Goal: Transaction & Acquisition: Purchase product/service

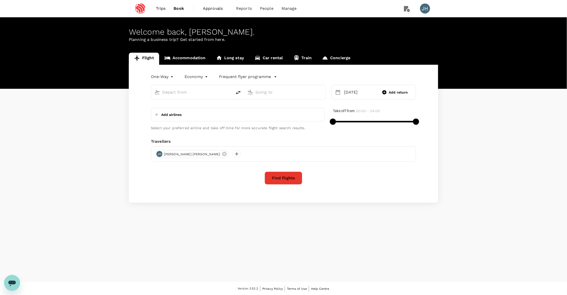
type input "premium-economy"
type input "Singapore Changi (SIN)"
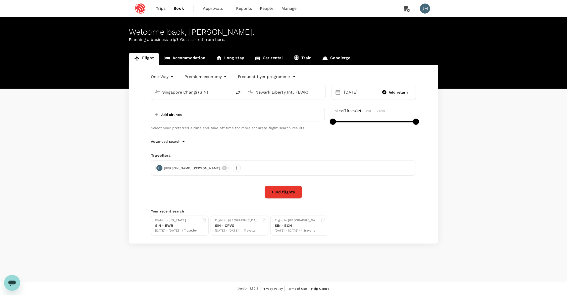
click at [255, 93] on div "Newark Liberty Intl (EWR)" at bounding box center [287, 91] width 69 height 10
drag, startPoint x: 280, startPoint y: 95, endPoint x: 246, endPoint y: 93, distance: 34.7
click at [246, 93] on div "san f" at bounding box center [283, 91] width 77 height 11
click at [262, 113] on p "Newark Liberty Intl" at bounding box center [291, 111] width 87 height 5
type input "Newark Liberty Intl (EWR)"
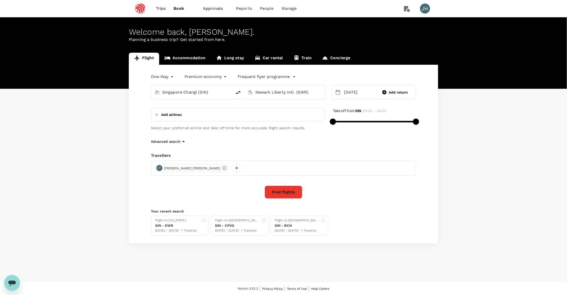
click at [164, 119] on button "Add airlines" at bounding box center [167, 114] width 28 height 9
click at [163, 117] on input "text" at bounding box center [177, 114] width 49 height 8
click at [163, 117] on p "Add airlines" at bounding box center [171, 114] width 20 height 5
type input "united airline"
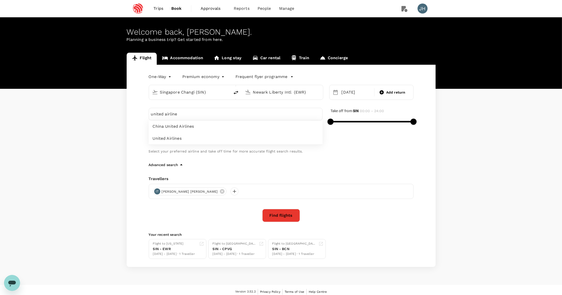
click at [169, 137] on span "United Airlines" at bounding box center [236, 139] width 166 height 6
click at [358, 156] on div "United Airlines China United Airlines United Airlines Select your preferred air…" at bounding box center [281, 138] width 265 height 60
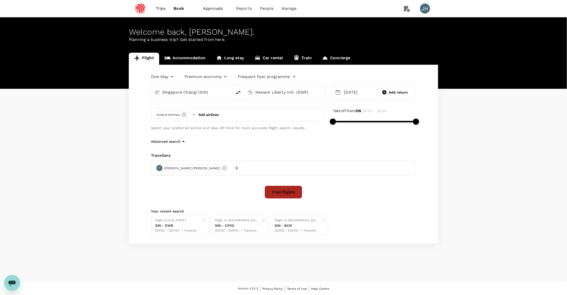
click at [292, 190] on button "Find flights" at bounding box center [284, 192] width 38 height 13
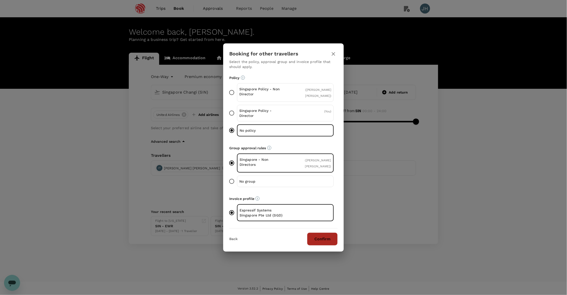
click at [322, 242] on button "Confirm" at bounding box center [322, 239] width 31 height 13
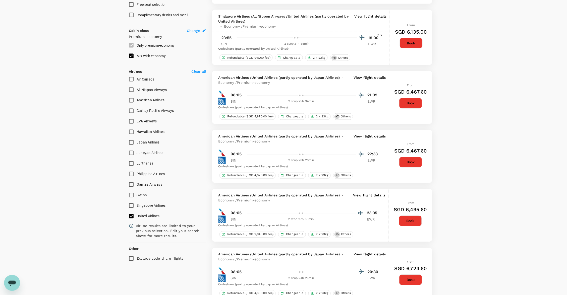
scroll to position [251, 0]
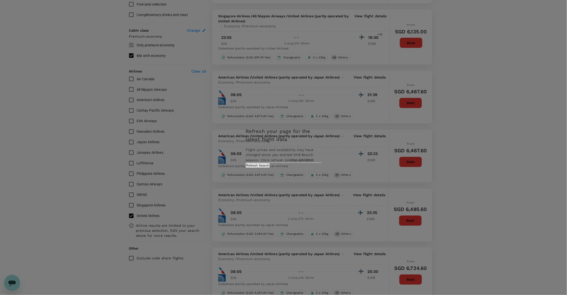
click at [305, 173] on div "Refresh your page for the latest flight data Flight prices and availability may…" at bounding box center [283, 147] width 88 height 50
click at [270, 168] on button "Refresh Search" at bounding box center [257, 165] width 24 height 5
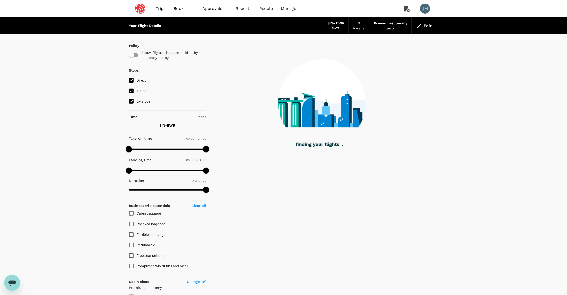
click at [133, 107] on input "2+ stops" at bounding box center [131, 101] width 11 height 11
checkbox input "false"
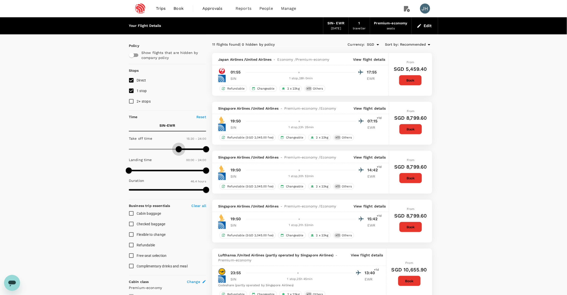
type input "900"
drag, startPoint x: 129, startPoint y: 152, endPoint x: 178, endPoint y: 155, distance: 49.3
click at [178, 152] on span at bounding box center [179, 149] width 6 height 6
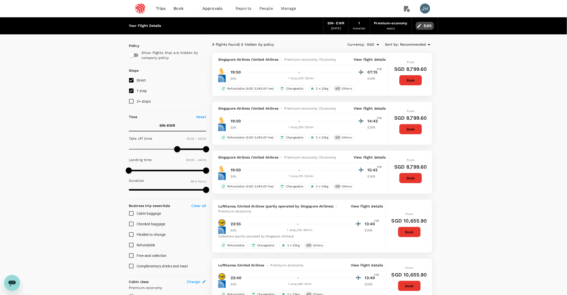
click at [426, 25] on button "Edit" at bounding box center [425, 26] width 18 height 8
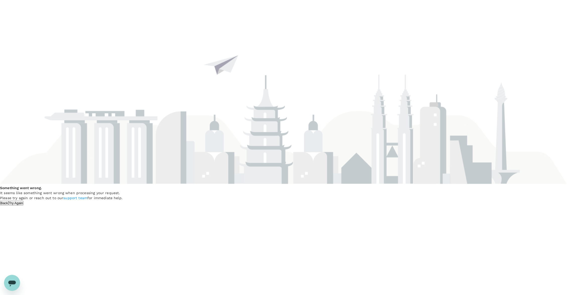
click at [24, 201] on button "Try Again" at bounding box center [16, 203] width 15 height 5
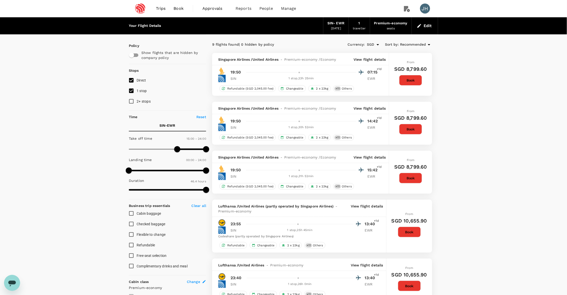
click at [389, 24] on div "Premium-economy" at bounding box center [390, 24] width 33 height 6
click at [431, 30] on button "Edit" at bounding box center [425, 26] width 18 height 8
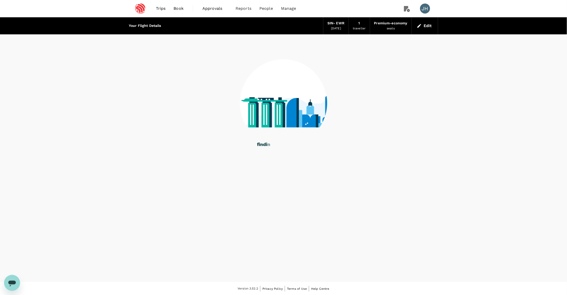
click at [389, 24] on div "Premium-economy" at bounding box center [390, 24] width 33 height 6
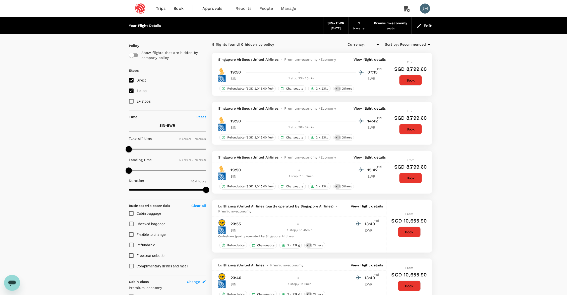
type input "SGD"
type input "900"
type input "1440"
click at [421, 26] on icon "button" at bounding box center [419, 25] width 5 height 5
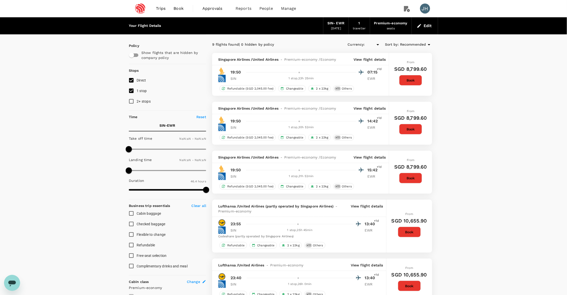
type input "SGD"
type input "900"
type input "1440"
click at [421, 28] on icon "button" at bounding box center [419, 25] width 5 height 5
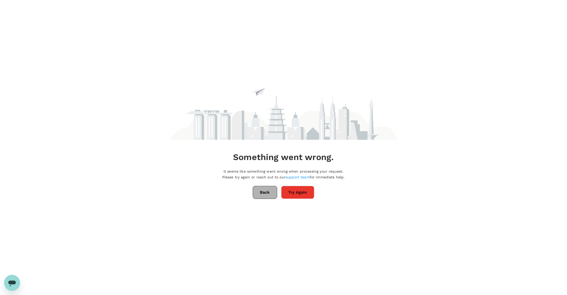
click at [260, 186] on button "Back" at bounding box center [265, 192] width 24 height 13
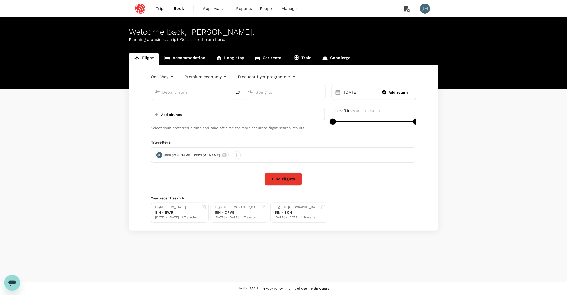
type input "Singapore Changi (SIN)"
type input "Newark Liberty Intl (EWR)"
type input "Singapore Changi (SIN)"
type input "Newark Liberty Intl (EWR)"
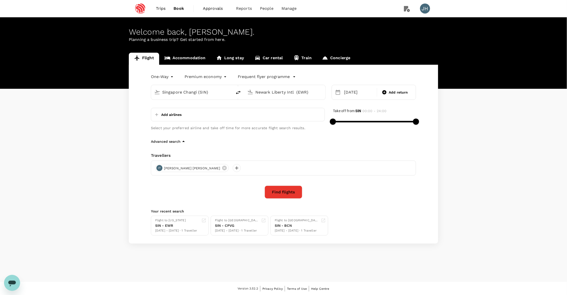
click at [218, 77] on body "Trips Book Approvals 0 Reports People Manage JH Welcome back , Jung Yi . Planni…" at bounding box center [283, 148] width 567 height 296
click at [215, 87] on li "Economy" at bounding box center [206, 89] width 45 height 9
type input "economy"
click at [289, 197] on button "Find flights" at bounding box center [284, 192] width 38 height 13
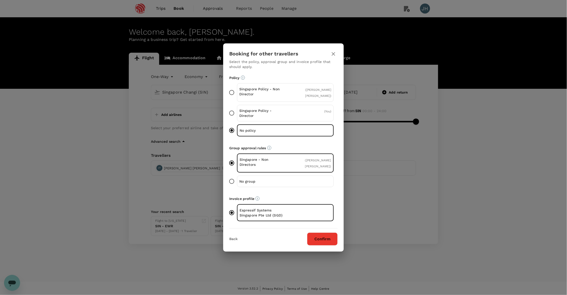
click at [319, 236] on button "Confirm" at bounding box center [322, 239] width 31 height 13
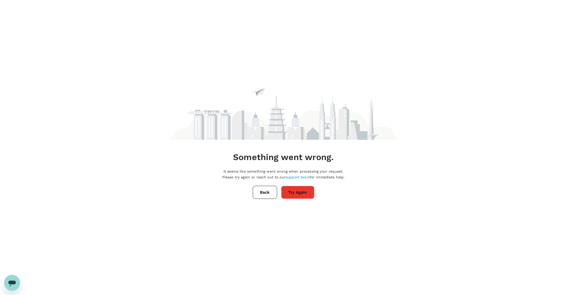
click at [296, 196] on button "Try Again" at bounding box center [297, 192] width 33 height 13
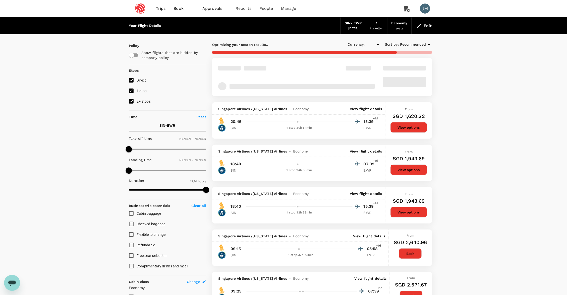
type input "SGD"
type input "1440"
click at [147, 100] on label "2+ stops" at bounding box center [164, 101] width 76 height 11
click at [137, 100] on input "2+ stops" at bounding box center [131, 101] width 11 height 11
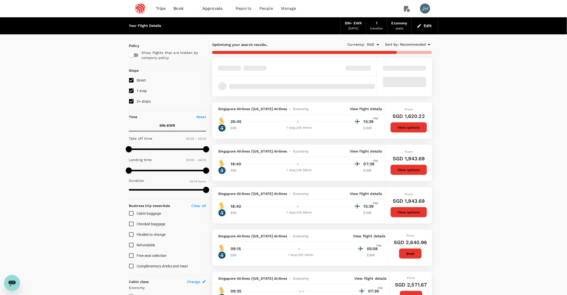
checkbox input "false"
type input "2670"
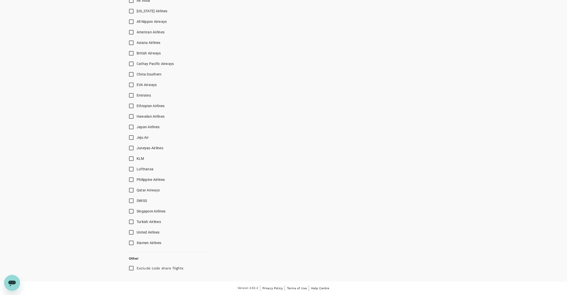
scroll to position [390, 0]
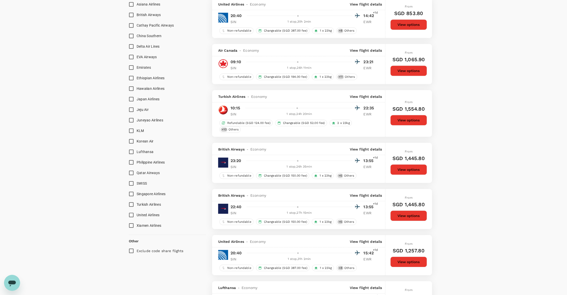
click at [131, 220] on input "United Airlines" at bounding box center [131, 215] width 11 height 11
checkbox input "true"
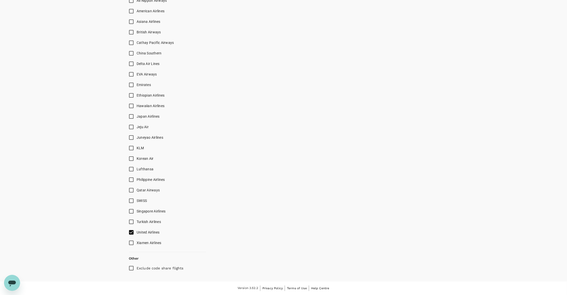
type input "3935"
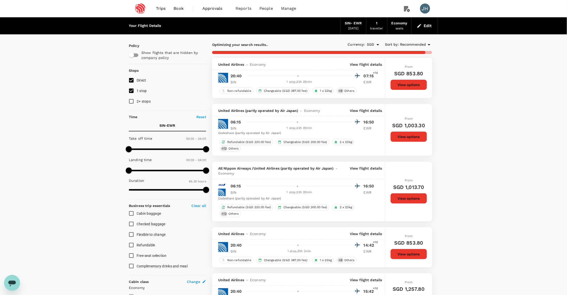
scroll to position [0, 0]
checkbox input "false"
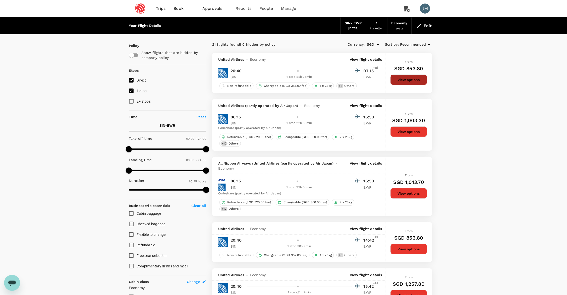
click at [409, 79] on button "View options" at bounding box center [408, 80] width 37 height 11
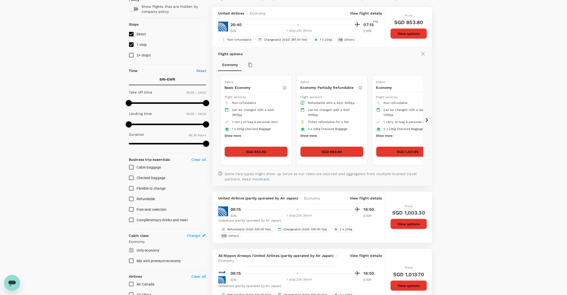
scroll to position [53, 0]
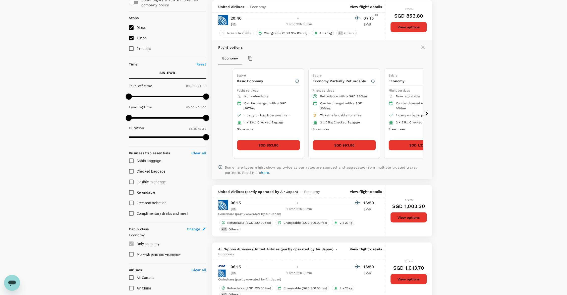
drag, startPoint x: 233, startPoint y: 121, endPoint x: 272, endPoint y: 124, distance: 39.0
click at [272, 124] on span "1 x 23kg Checked Baggage" at bounding box center [263, 123] width 39 height 4
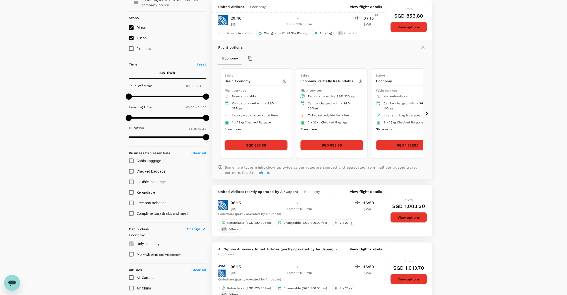
click at [231, 129] on button "Show more" at bounding box center [232, 129] width 17 height 7
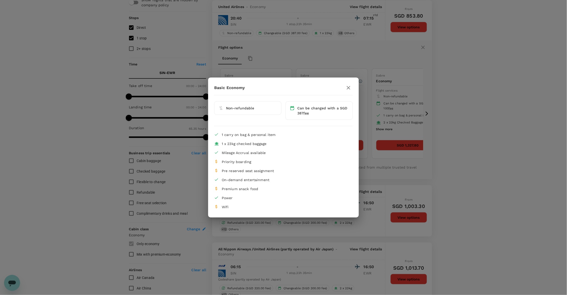
click at [349, 88] on icon "button" at bounding box center [348, 88] width 6 height 6
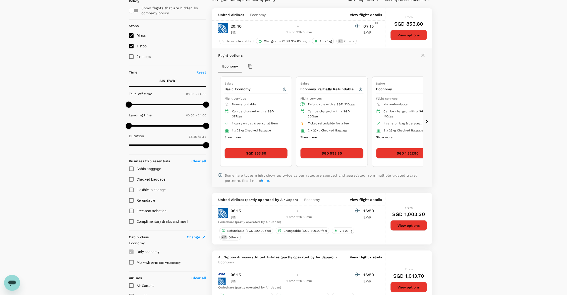
scroll to position [41, 0]
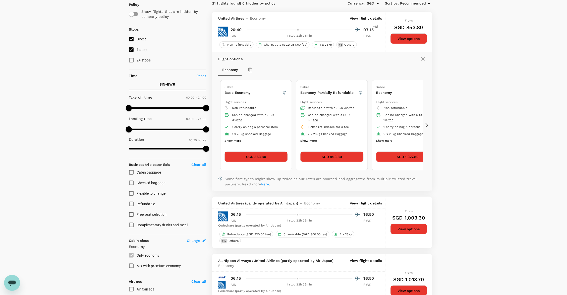
click at [234, 60] on p "Flight options" at bounding box center [230, 58] width 24 height 5
click at [358, 20] on p "View flight details" at bounding box center [366, 18] width 32 height 5
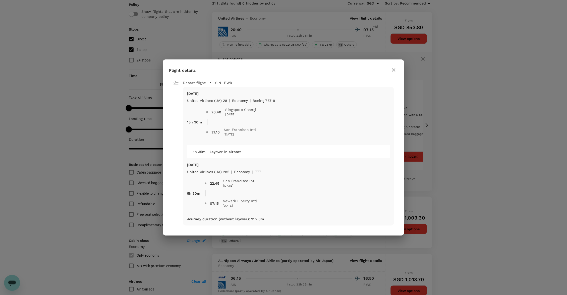
click at [392, 72] on icon "button" at bounding box center [394, 70] width 6 height 6
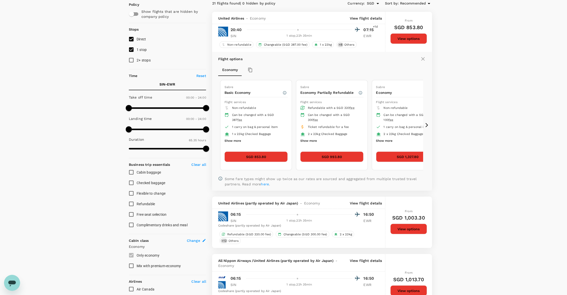
click at [274, 159] on button "SGD 853.80" at bounding box center [255, 157] width 63 height 11
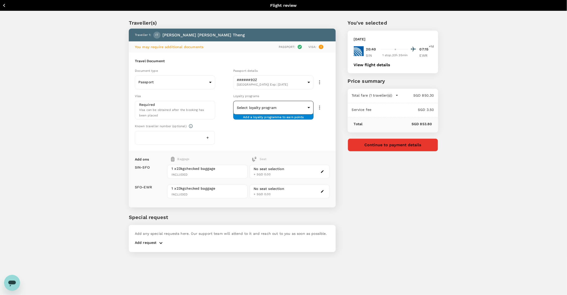
click at [277, 106] on body "Back to flight results Flight review Traveller(s) Traveller 1 : IT Ivan Wen Ron…" at bounding box center [283, 154] width 567 height 309
click at [276, 123] on li "#########776 KRISFLYER | KrisFlyer" at bounding box center [273, 124] width 80 height 13
type input "d34a92a8-024d-4f69-94c9-3eb70fc2d70d"
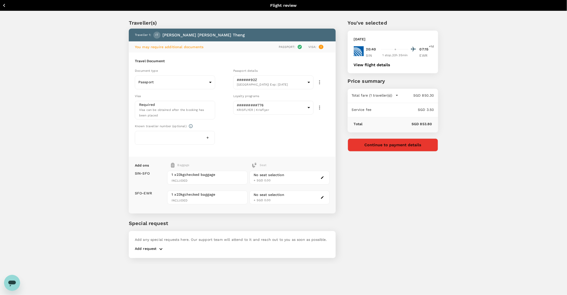
click at [277, 133] on div "Document type Passport Passport ​ Passport details ######92Z Singapore | Exp: 1…" at bounding box center [231, 105] width 197 height 79
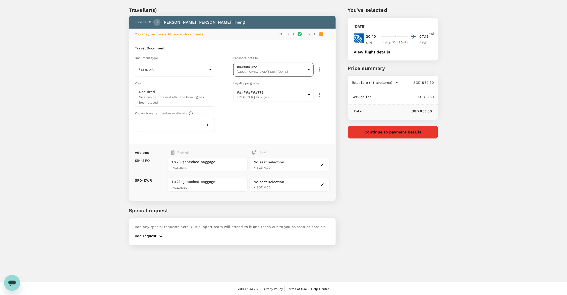
scroll to position [12, 0]
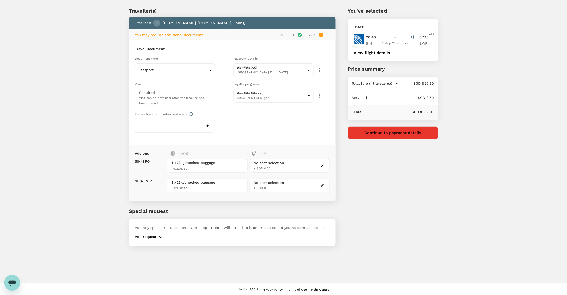
click at [384, 54] on button "View flight details" at bounding box center [372, 53] width 37 height 5
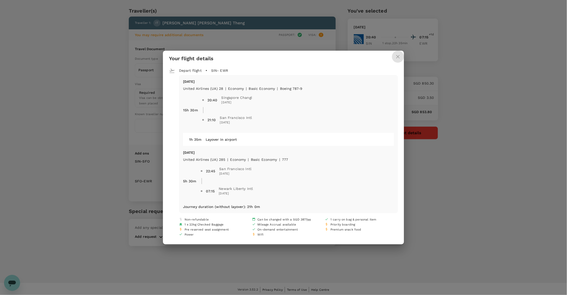
click at [395, 58] on icon "close" at bounding box center [398, 57] width 6 height 6
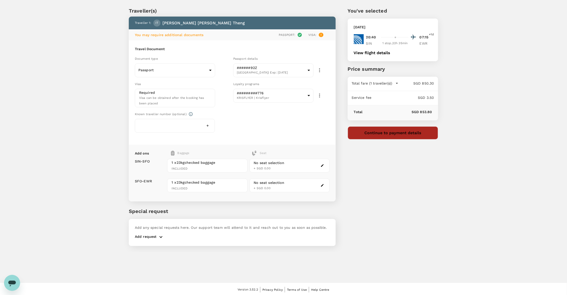
click at [410, 136] on button "Continue to payment details" at bounding box center [393, 133] width 90 height 13
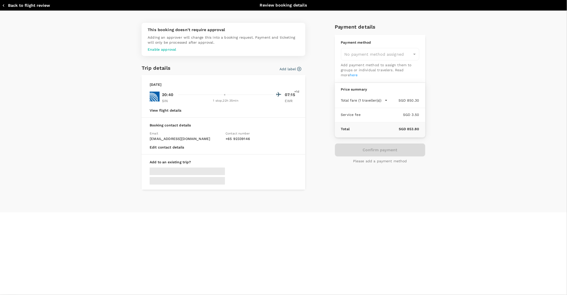
type input "9c4236b1-475f-422d-9c09-8433c73e6af8"
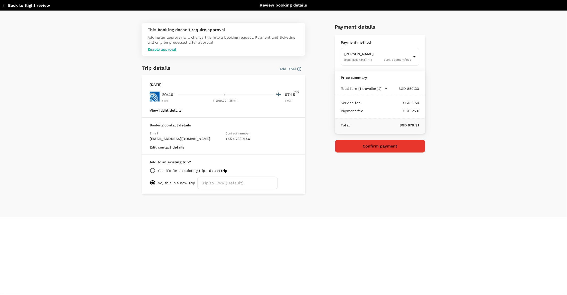
click at [158, 110] on button "View flight details" at bounding box center [166, 110] width 32 height 4
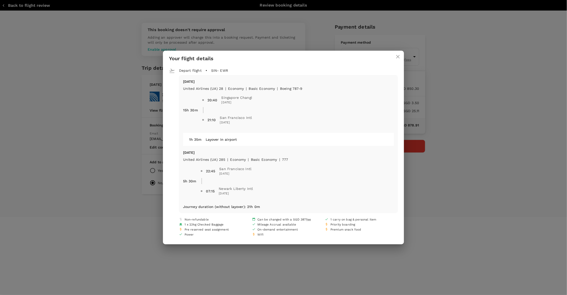
click at [396, 56] on icon "close" at bounding box center [398, 57] width 6 height 6
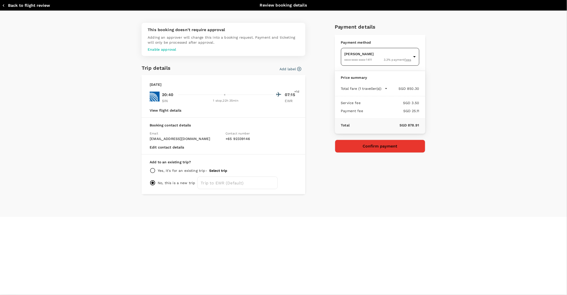
click at [394, 55] on body "Back to flight results Flight review Traveller(s) Traveller 1 : IT Ivan Wen Ron…" at bounding box center [283, 142] width 567 height 309
click at [444, 93] on div at bounding box center [283, 147] width 567 height 295
click at [397, 148] on button "Confirm payment" at bounding box center [380, 146] width 90 height 13
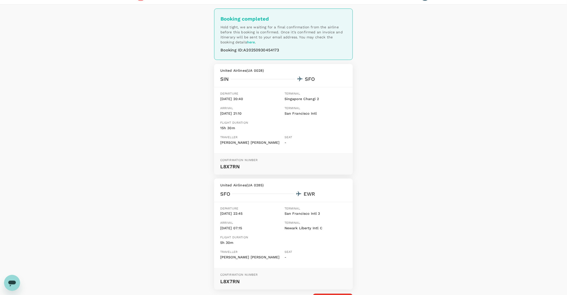
scroll to position [14, 0]
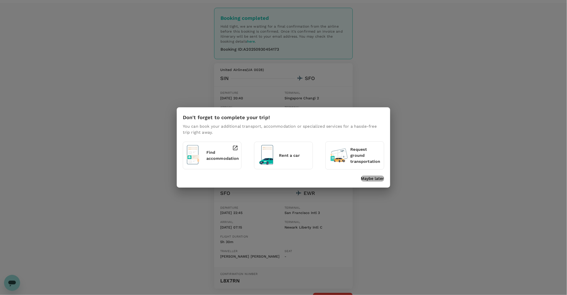
click at [375, 177] on p "Maybe later" at bounding box center [372, 179] width 23 height 6
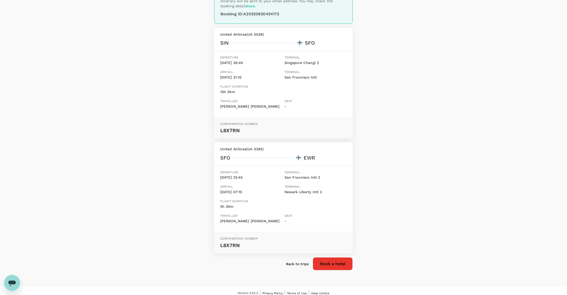
scroll to position [49, 0]
click at [295, 262] on p "Back to trips" at bounding box center [297, 264] width 23 height 5
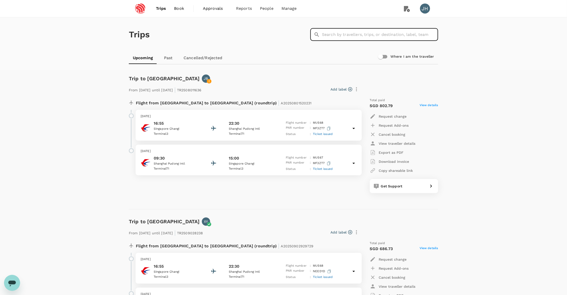
click at [372, 29] on input "text" at bounding box center [380, 34] width 116 height 13
type input "[PERSON_NAME]"
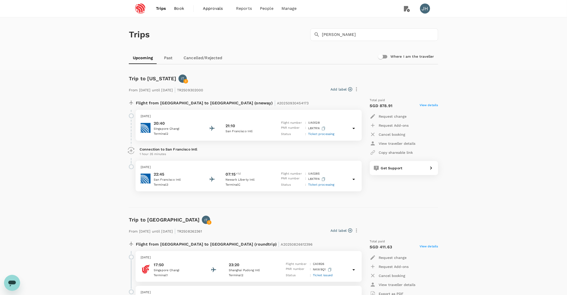
click at [13, 278] on div "Open messaging window" at bounding box center [12, 282] width 15 height 15
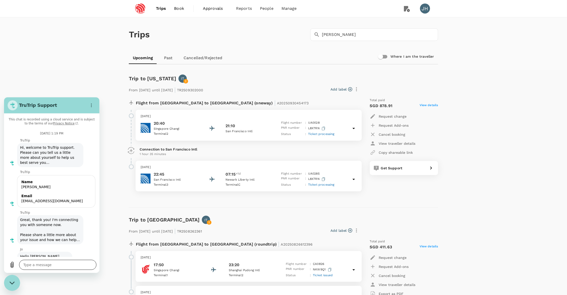
scroll to position [24, 0]
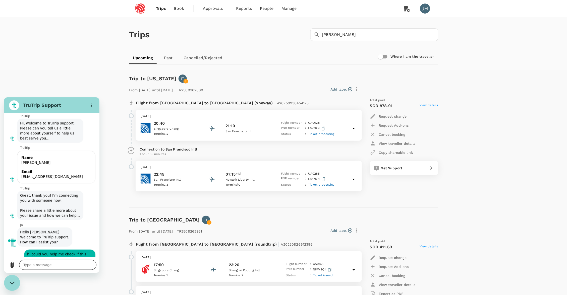
type textarea "x"
click at [30, 258] on textarea at bounding box center [57, 257] width 77 height 10
type textarea "j"
type textarea "x"
type textarea "ju"
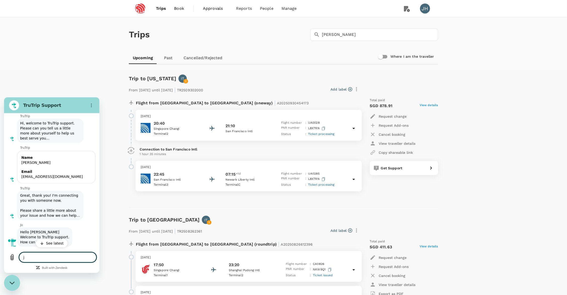
type textarea "x"
type textarea "jun"
type textarea "x"
type textarea "ju"
type textarea "x"
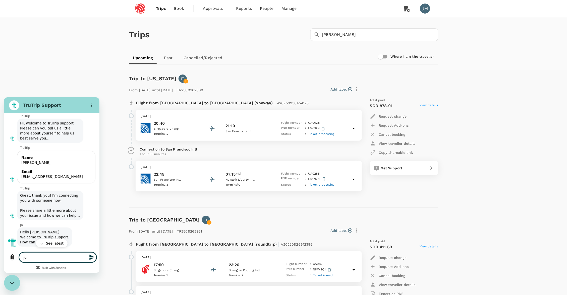
type textarea "j"
type textarea "x"
type textarea "h"
type textarea "x"
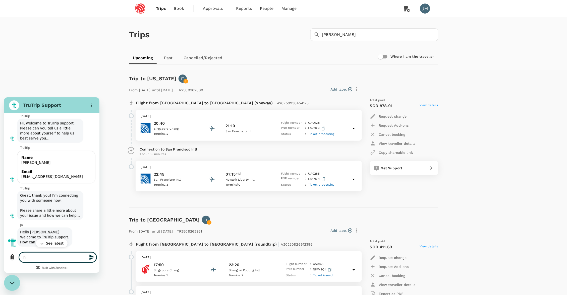
type textarea "hi"
type textarea "x"
type textarea "hi"
type textarea "x"
type textarea "hi i"
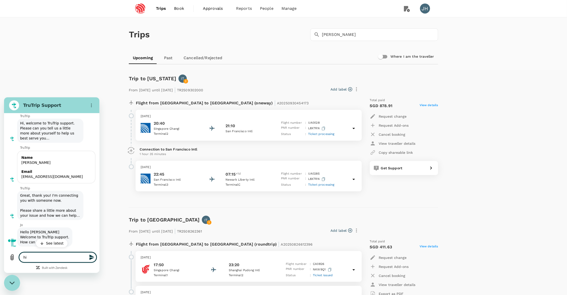
type textarea "x"
type textarea "hi I"
type textarea "x"
type textarea "hi I j"
type textarea "x"
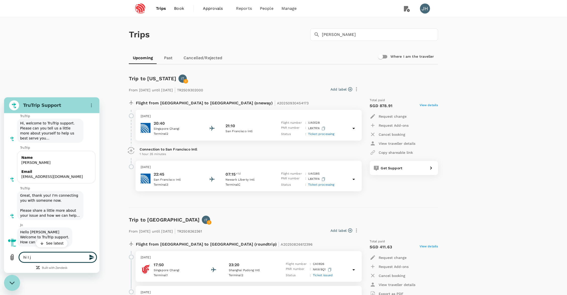
type textarea "hi I ju"
type textarea "x"
type textarea "hi I jun"
type textarea "x"
type textarea "hi I juns"
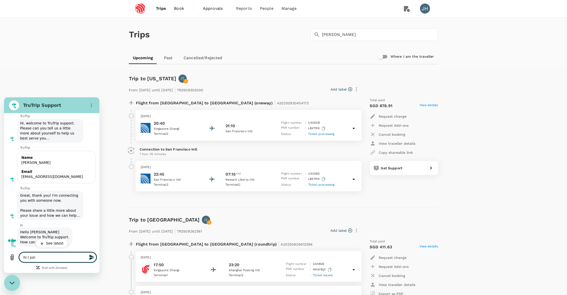
type textarea "x"
type textarea "hi I jun"
type textarea "x"
type textarea "hi I ju"
type textarea "x"
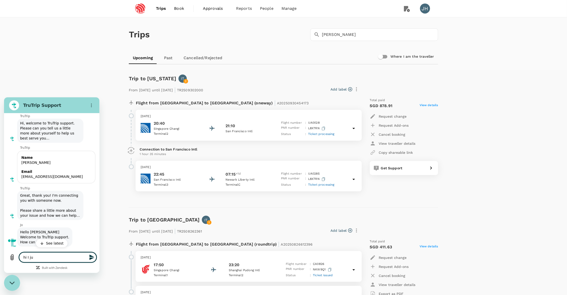
type textarea "hi I jus"
type textarea "x"
type textarea "hi I just"
type textarea "x"
type textarea "hi I just"
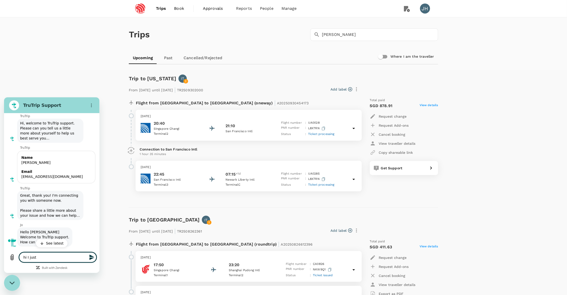
type textarea "x"
type textarea "hi I just d"
type textarea "x"
type textarea "hi I just di"
type textarea "x"
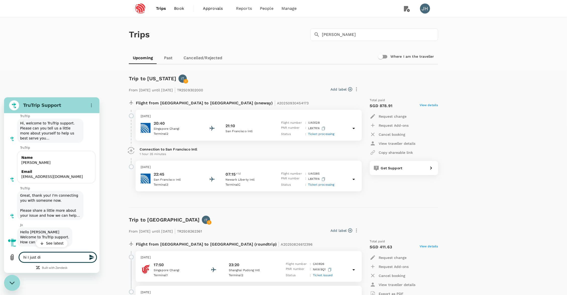
type textarea "hi I just did"
type textarea "x"
type textarea "hi I just did"
type textarea "x"
type textarea "hi I just did t"
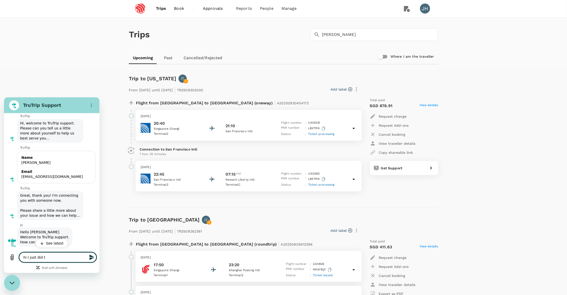
type textarea "x"
type textarea "hi I just did th"
type textarea "x"
type textarea "hi I just did the"
type textarea "x"
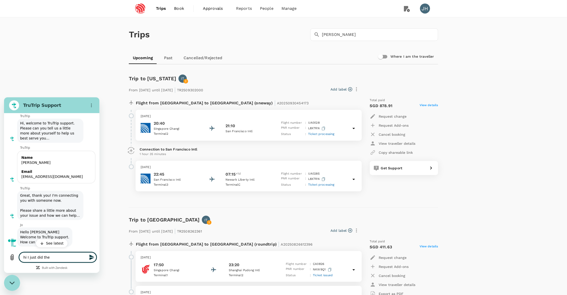
type textarea "hi I just did the"
type textarea "x"
type textarea "hi I just did the f"
type textarea "x"
type textarea "hi I just did the fl"
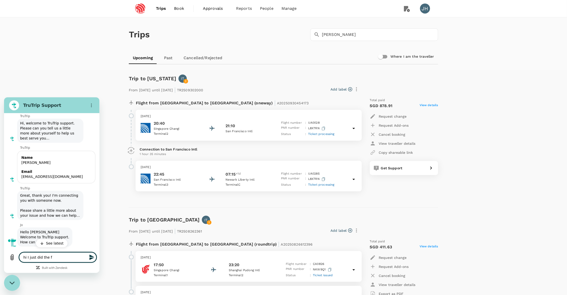
type textarea "x"
type textarea "hi I just did the fli"
type textarea "x"
type textarea "hi I just did the flig"
type textarea "x"
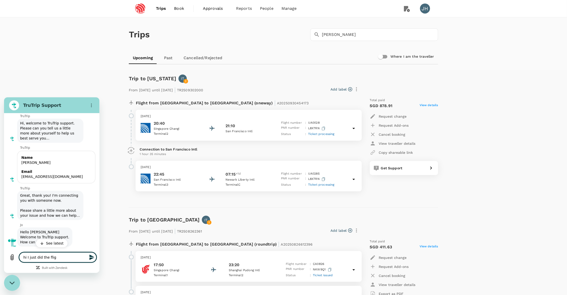
type textarea "hi I just did the fligt"
type textarea "x"
type textarea "hi I just did the fligt"
type textarea "x"
type textarea "hi I just did the fligt b"
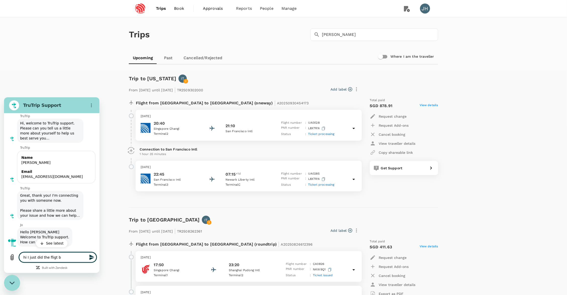
type textarea "x"
type textarea "hi I just did the fligt bo"
type textarea "x"
type textarea "hi I just did the fligt boo"
type textarea "x"
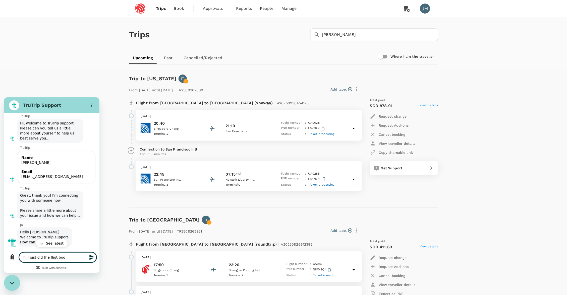
type textarea "hi I just did the fligt book"
type textarea "x"
type textarea "hi I just did the fligt boo"
type textarea "x"
type textarea "hi I just did the fligt bo"
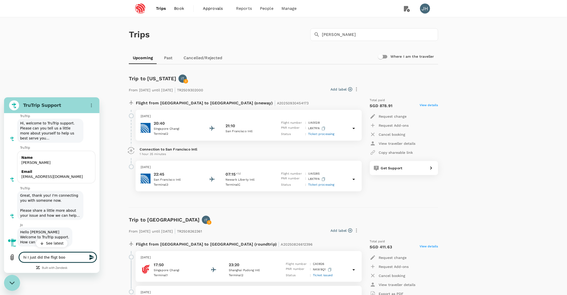
type textarea "x"
type textarea "hi I just did the fligt b"
type textarea "x"
type textarea "hi I just did the fligt"
type textarea "x"
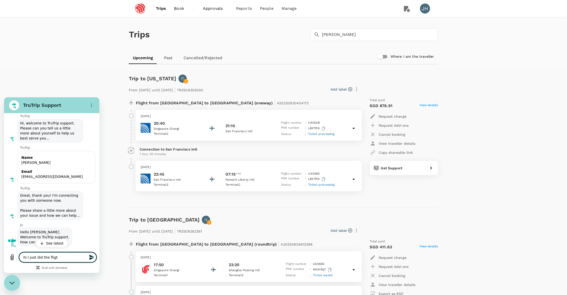
type textarea "hi I just did the fligt"
type textarea "x"
type textarea "hi I just did the flig"
type textarea "x"
type textarea "hi I just did the fligh"
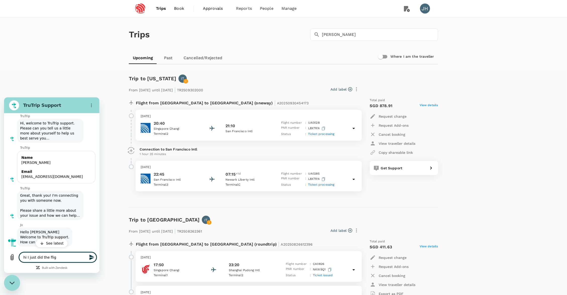
type textarea "x"
type textarea "hi I just did the flight"
type textarea "x"
type textarea "hi I just did the flight"
type textarea "x"
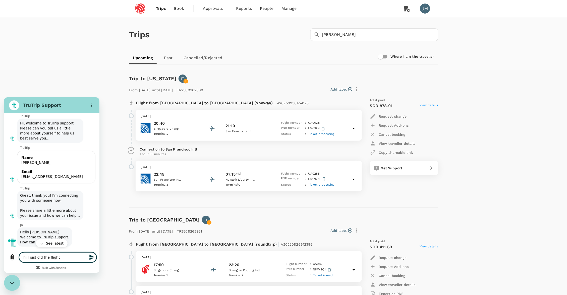
type textarea "hi I just did the flight b"
type textarea "x"
type textarea "hi I just did the flight bo"
type textarea "x"
type textarea "hi I just did the flight boo"
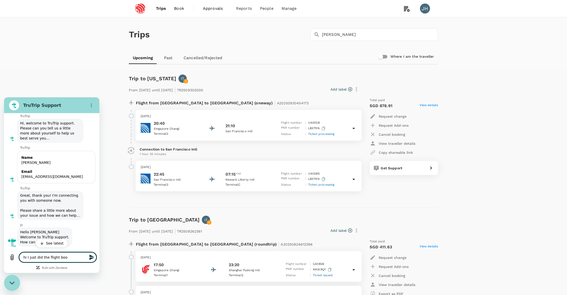
type textarea "x"
type textarea "hi I just did the flight book"
type textarea "x"
type textarea "hi I just did the flight booki"
type textarea "x"
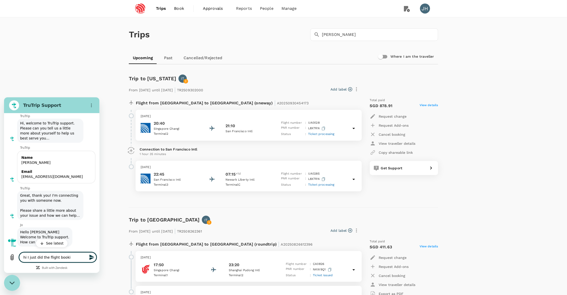
type textarea "hi I just did the flight bookin"
type textarea "x"
type textarea "hi I just did the flight booking"
type textarea "x"
type textarea "hi I just did the flight booking"
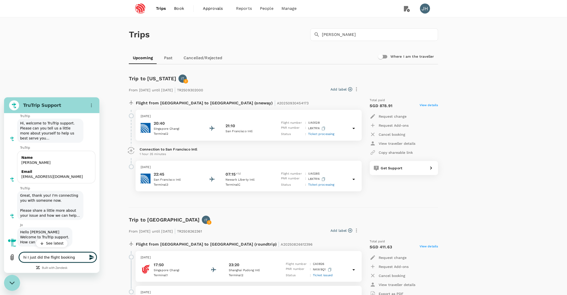
type textarea "x"
type textarea "hi I just did the flight booking f"
type textarea "x"
type textarea "hi I just did the flight booking fo"
type textarea "x"
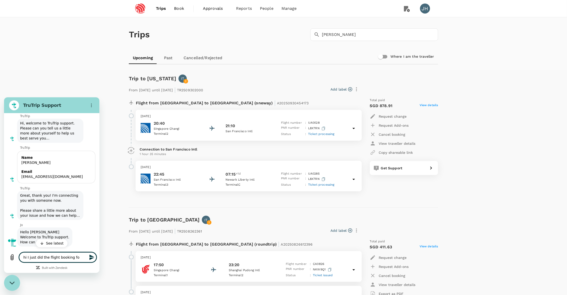
type textarea "hi I just did the flight booking for"
type textarea "x"
type textarea "hi I just did the flight booking for"
type textarea "x"
type textarea "hi I just did the flight booking for I"
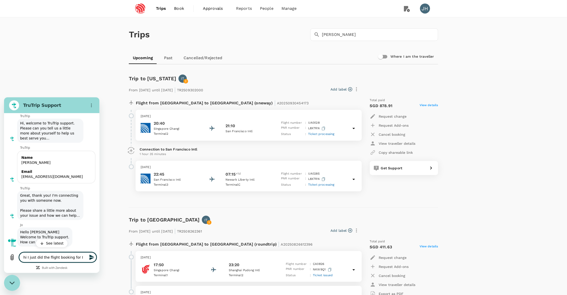
type textarea "x"
type textarea "hi I just did the flight booking for Iv"
type textarea "x"
type textarea "hi I just did the flight booking for Iva"
type textarea "x"
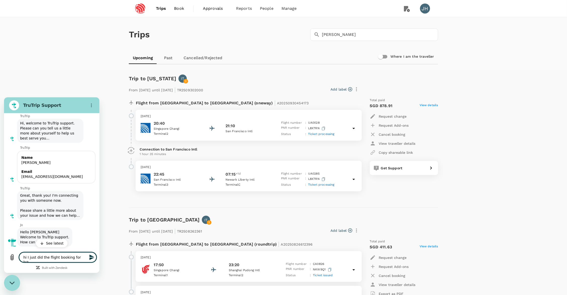
type textarea "hi I just did the flight booking for Ivan"
type textarea "x"
type textarea "hi I just did the flight booking for Ivan"
type textarea "x"
type textarea "hi I just did the flight booking for Ivan"
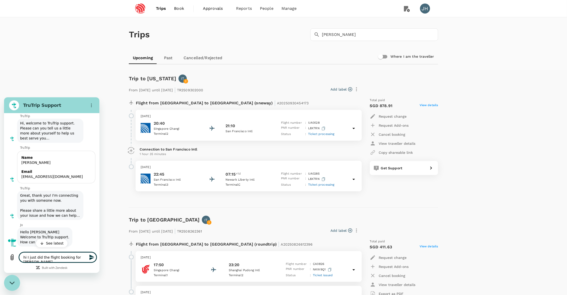
type textarea "x"
paste textarea "c"
type textarea "hi I just did the flight booking for Ivan c"
type textarea "x"
type textarea "hi I just did the flight booking for Ivan ca"
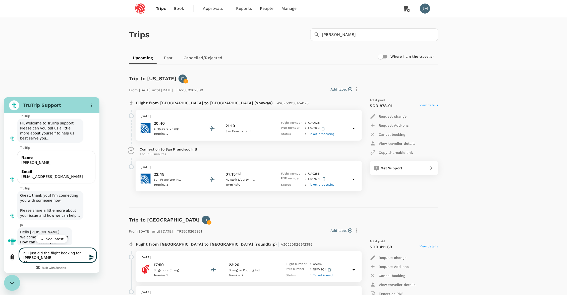
type textarea "x"
type textarea "hi I just did the flight booking for Ivan can"
type textarea "x"
type textarea "hi I just did the flight booking for Ivan can"
type textarea "x"
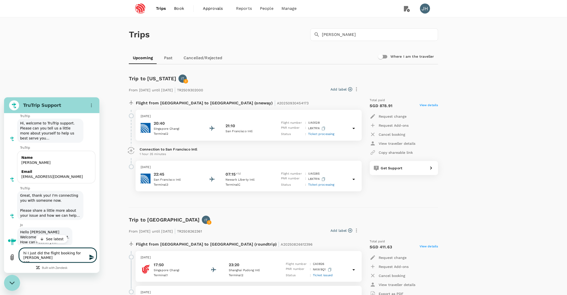
type textarea "hi I just did the flight booking for Ivan can h"
type textarea "x"
type textarea "hi I just did the flight booking for Ivan can he"
type textarea "x"
type textarea "hi I just did the flight booking for Ivan can hel"
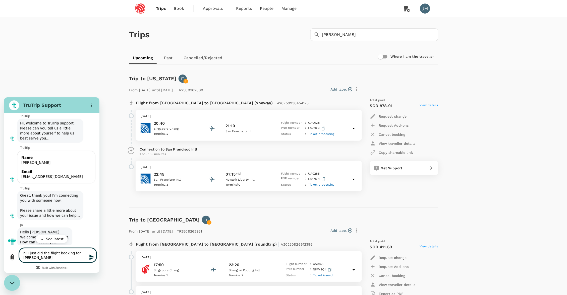
type textarea "x"
type textarea "hi I just did the flight booking for Ivan can help"
type textarea "x"
type textarea "hi I just did the flight booking for Ivan can help"
type textarea "x"
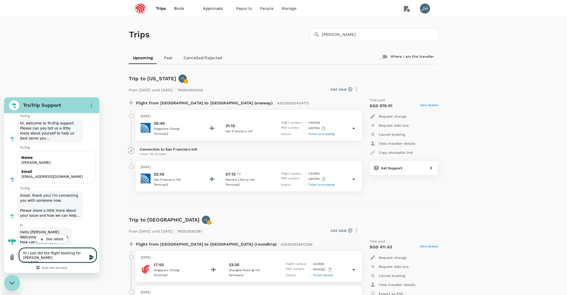
type textarea "hi I just did the flight booking for Ivan can help m"
type textarea "x"
type textarea "hi I just did the flight booking for Ivan can help me"
type textarea "x"
type textarea "hi I just did the flight booking for Ivan can help me"
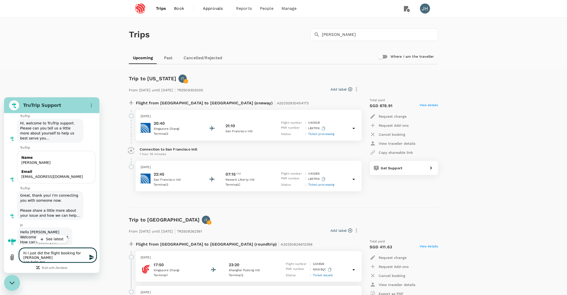
type textarea "x"
type textarea "hi I just did the flight booking for Ivan can help me a"
type textarea "x"
type textarea "hi I just did the flight booking for Ivan can help me ad"
type textarea "x"
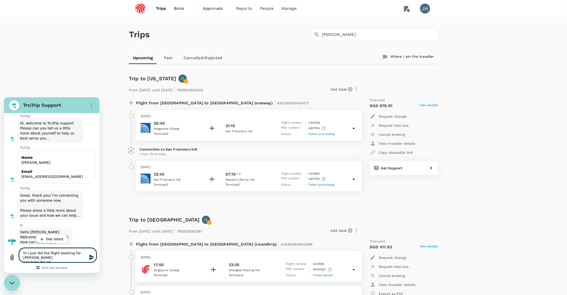
type textarea "hi I just did the flight booking for Ivan can help me add"
type textarea "x"
type textarea "hi I just did the flight booking for Ivan can help me add"
type textarea "x"
type textarea "hi I just did the flight booking for Ivan can help me add i"
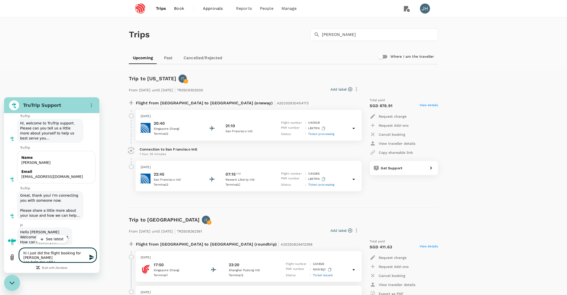
type textarea "x"
type textarea "hi I just did the flight booking for Ivan can help me add in"
type textarea "x"
type textarea "hi I just did the flight booking for Ivan can help me add in"
type textarea "x"
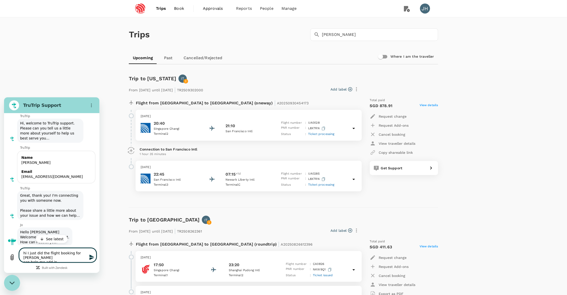
type textarea "hi I just did the flight booking for Ivan can help me add in s"
type textarea "x"
type textarea "hi I just did the flight booking for Ivan can help me add in se"
type textarea "x"
type textarea "hi I just did the flight booking for Ivan can help me add in sea"
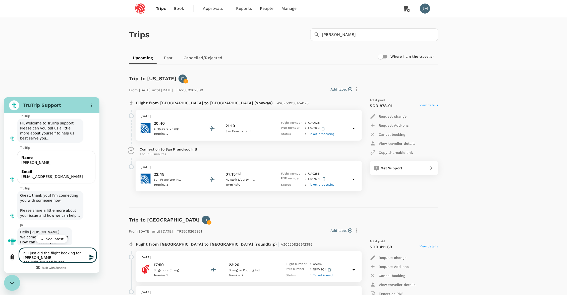
type textarea "x"
type textarea "hi I just did the flight booking for Ivan can help me add in seat"
type textarea "x"
type textarea "hi I just did the flight booking for Ivan can help me add in seat"
type textarea "x"
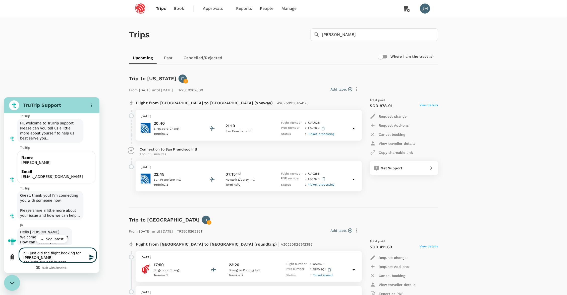
type textarea "hi I just did the flight booking for Ivan can help me add in seat s"
type textarea "x"
type textarea "hi I just did the flight booking for Ivan can help me add in seat se"
type textarea "x"
type textarea "hi I just did the flight booking for Ivan can help me add in seat sec"
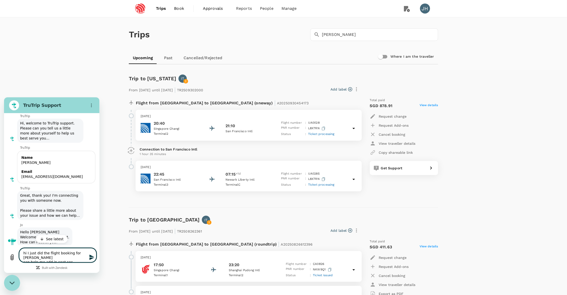
type textarea "x"
type textarea "hi I just did the flight booking for Ivan can help me add in seat se"
type textarea "x"
type textarea "hi I just did the flight booking for Ivan can help me add in seat sel"
type textarea "x"
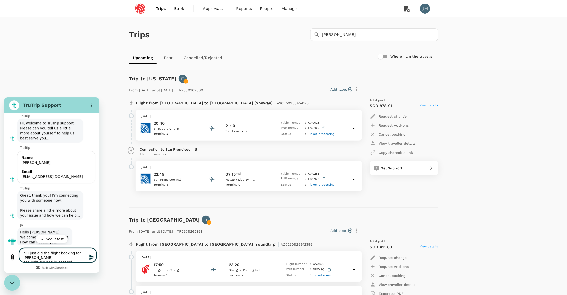
type textarea "hi I just did the flight booking for Ivan can help me add in seat sele"
type textarea "x"
type textarea "hi I just did the flight booking for Ivan can help me add in seat selec"
type textarea "x"
type textarea "hi I just did the flight booking for Ivan can help me add in seat select"
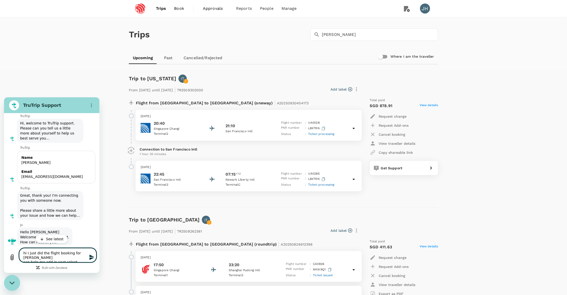
type textarea "x"
type textarea "hi I just did the flight booking for Ivan can help me add in seat selecti"
type textarea "x"
type textarea "hi I just did the flight booking for Ivan can help me add in seat selectio"
type textarea "x"
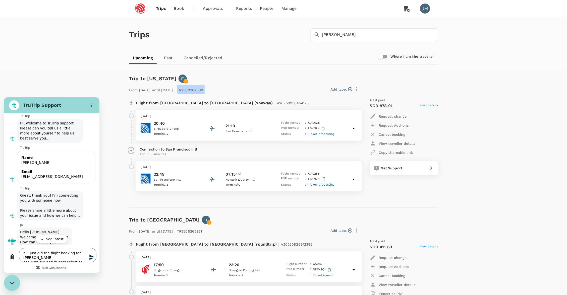
drag, startPoint x: 227, startPoint y: 91, endPoint x: 197, endPoint y: 89, distance: 30.2
click at [197, 89] on div "From 05 Oct 2025 until 06 Oct 2025 | TR2509302000 Add label" at bounding box center [244, 88] width 234 height 11
click at [197, 89] on p "From 05 Oct 2025 until 06 Oct 2025 | TR2509302000" at bounding box center [166, 89] width 75 height 9
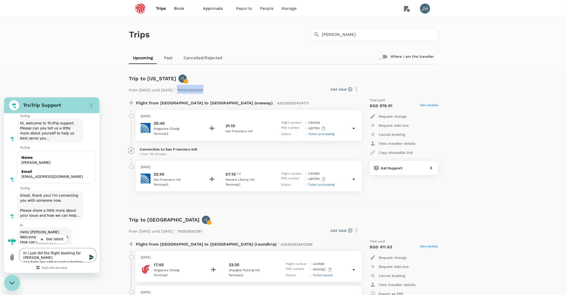
copy p "TR2509302000"
drag, startPoint x: 88, startPoint y: 349, endPoint x: 84, endPoint y: 251, distance: 97.5
click at [84, 251] on textarea "hi I just did the flight booking for Ivan can help me add in seat selection" at bounding box center [57, 255] width 77 height 14
paste textarea "TR2509302000"
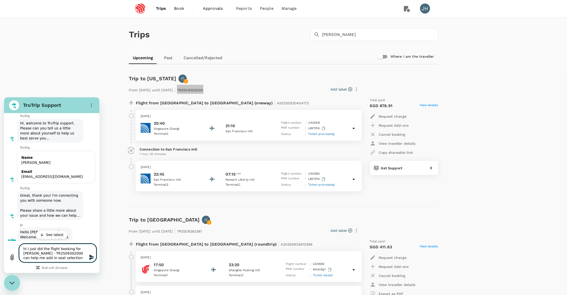
click at [82, 257] on textarea "hi I just did the flight booking for Ivan - TR2509302000 can help me add in sea…" at bounding box center [57, 253] width 77 height 19
click at [158, 152] on p "1 hour 35 minutes" at bounding box center [249, 154] width 218 height 5
click at [55, 259] on textarea "hi I just did the flight booking for Ivan - TR2509302000 can help me add in sea…" at bounding box center [57, 250] width 77 height 23
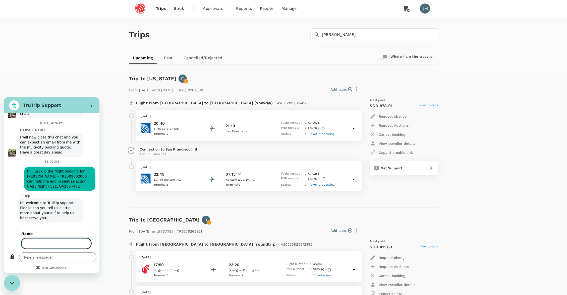
scroll to position [2294, 0]
click at [78, 253] on button "Next" at bounding box center [82, 258] width 17 height 10
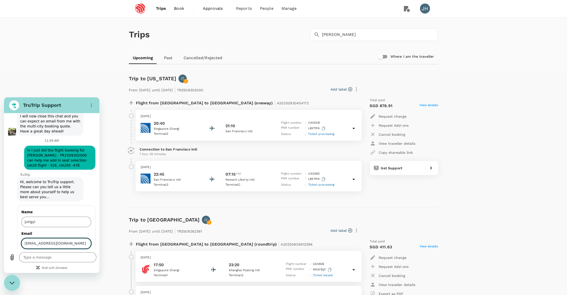
click at [78, 255] on span "Send" at bounding box center [82, 258] width 9 height 6
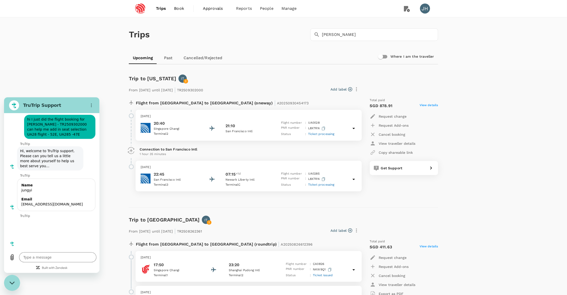
scroll to position [2315, 0]
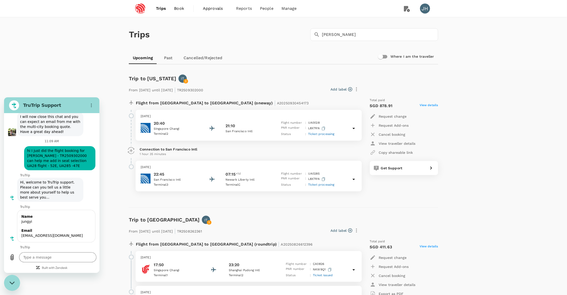
click at [28, 148] on span "hi I just did the flight booking for Ivan - TR2509302000 can help me add in sea…" at bounding box center [59, 158] width 65 height 20
click at [180, 10] on span "Book" at bounding box center [179, 9] width 10 height 6
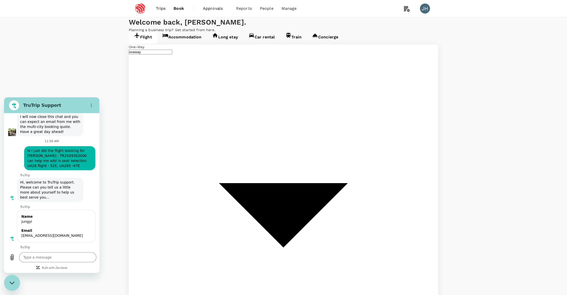
click at [379, 136] on div "9" at bounding box center [380, 137] width 10 height 10
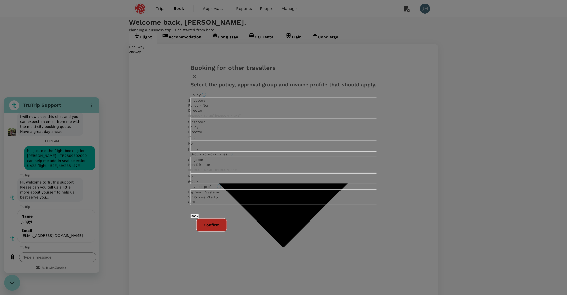
click at [227, 232] on button "Confirm" at bounding box center [211, 225] width 31 height 13
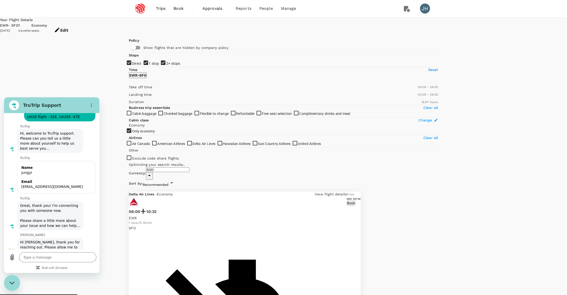
scroll to position [2364, 0]
click at [133, 93] on input "1 stop" at bounding box center [283, 147] width 567 height 295
click at [133, 99] on input "2+ stops" at bounding box center [283, 147] width 567 height 295
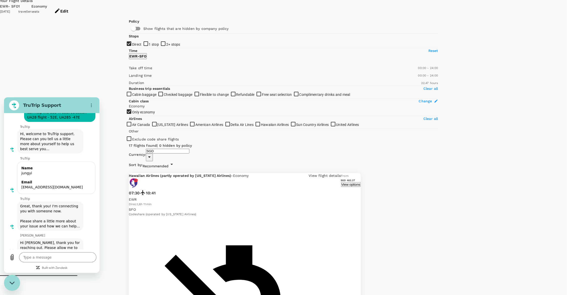
scroll to position [25, 0]
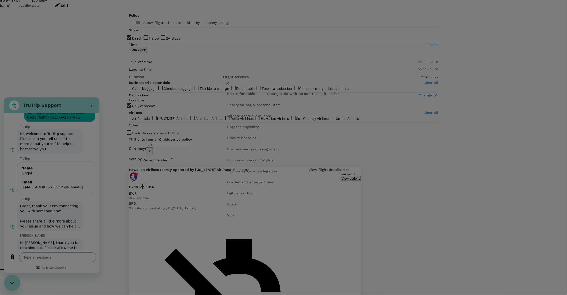
click at [229, 82] on icon "button" at bounding box center [227, 84] width 4 height 4
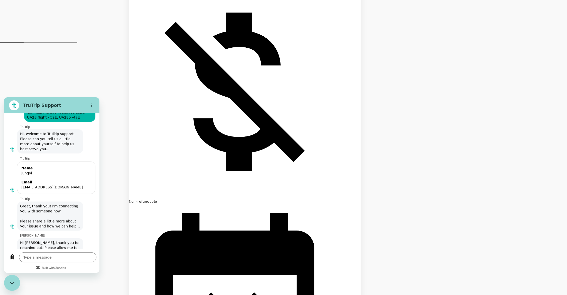
scroll to position [252, 0]
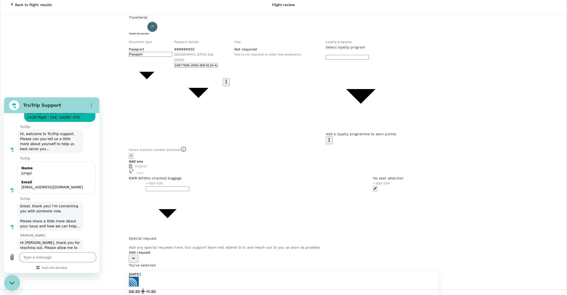
scroll to position [5, 0]
click at [220, 151] on body "Back to flight results Flight review Traveller(s) Traveller 1 : IT Ivan Wen Ron…" at bounding box center [283, 226] width 567 height 463
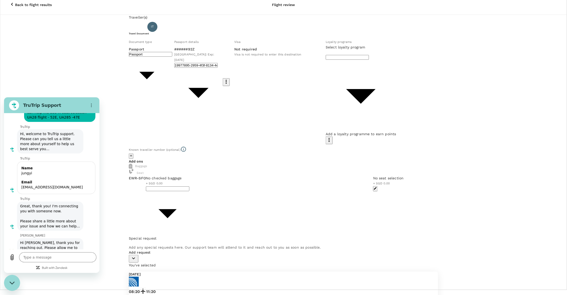
click at [137, 256] on icon "button" at bounding box center [134, 259] width 6 height 6
click at [373, 176] on div "No seat selection + SGD 0.00" at bounding box center [388, 181] width 31 height 11
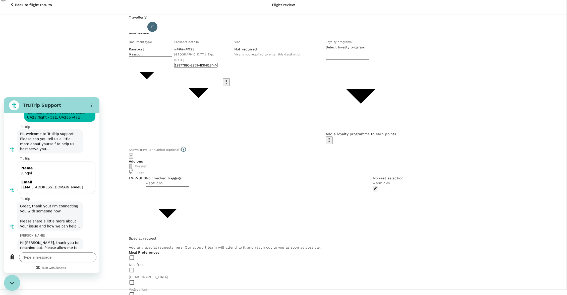
click at [373, 186] on button "button" at bounding box center [375, 188] width 5 height 5
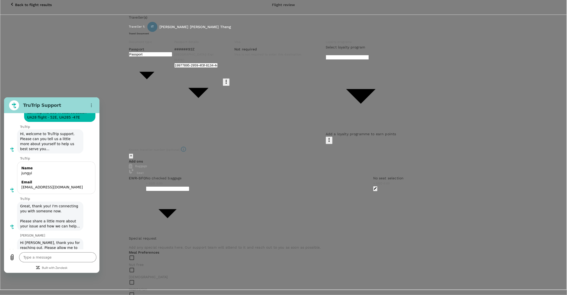
scroll to position [214, 0]
click at [146, 190] on p "Select" at bounding box center [110, 187] width 71 height 5
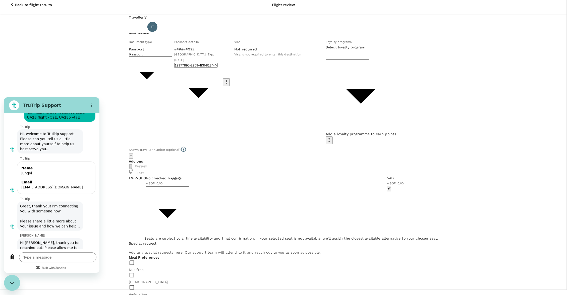
click at [252, 93] on body "Back to flight results Flight review Traveller(s) Traveller 1 : IT Ivan Wen Ron…" at bounding box center [283, 286] width 567 height 582
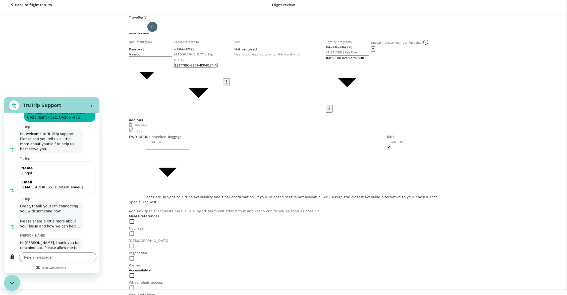
click at [215, 154] on body "Back to flight results Flight review Traveller(s) Traveller 1 : IT Ivan Wen Ron…" at bounding box center [283, 265] width 567 height 540
click at [183, 128] on div "Baggage" at bounding box center [283, 124] width 309 height 5
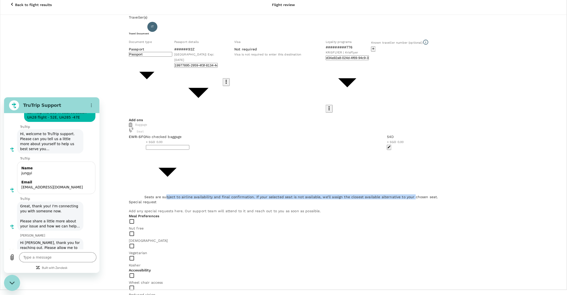
drag, startPoint x: 168, startPoint y: 175, endPoint x: 240, endPoint y: 179, distance: 72.7
click at [240, 195] on p "Seats are subject to airline availability and final confirmation. If your selec…" at bounding box center [291, 197] width 294 height 5
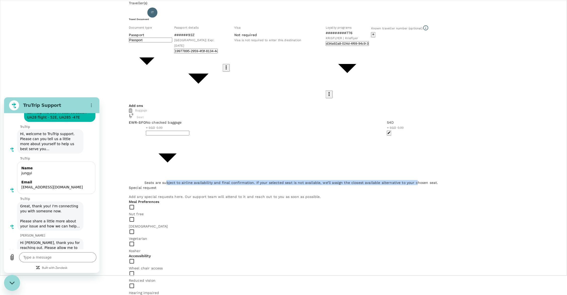
scroll to position [48, 0]
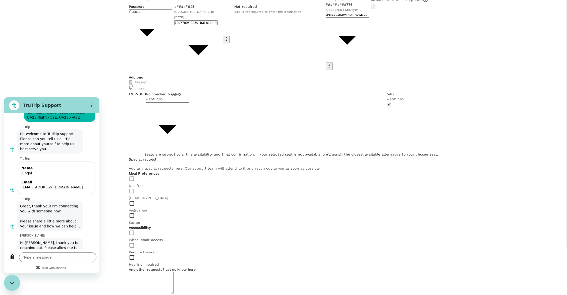
click at [148, 272] on textarea at bounding box center [151, 283] width 45 height 22
click at [204, 111] on body "Back to flight results Flight review Traveller(s) Traveller 1 : IT Ivan Wen Ron…" at bounding box center [283, 222] width 567 height 540
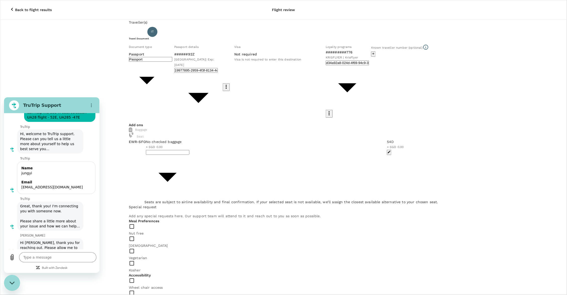
scroll to position [0, 0]
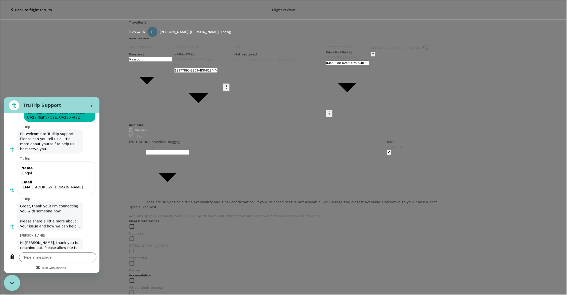
click at [154, 172] on input "radio" at bounding box center [283, 147] width 567 height 295
drag, startPoint x: 176, startPoint y: 181, endPoint x: 196, endPoint y: 182, distance: 19.6
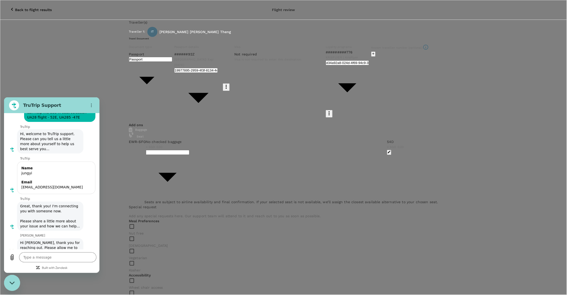
drag, startPoint x: 209, startPoint y: 169, endPoint x: 225, endPoint y: 172, distance: 16.6
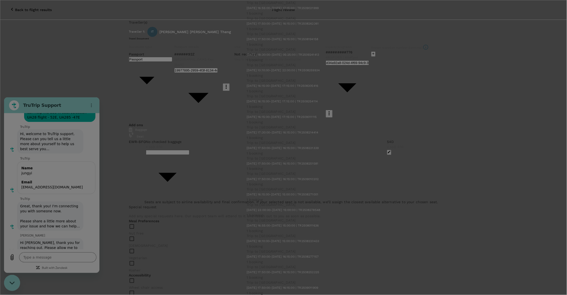
scroll to position [326, 0]
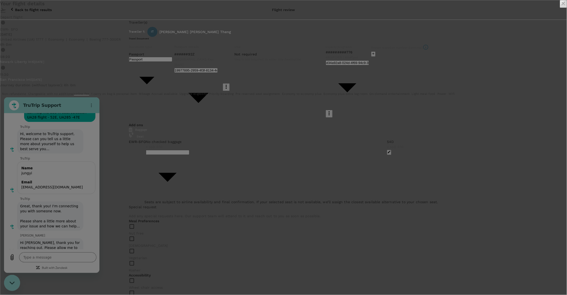
click at [561, 5] on icon "close" at bounding box center [563, 4] width 4 height 4
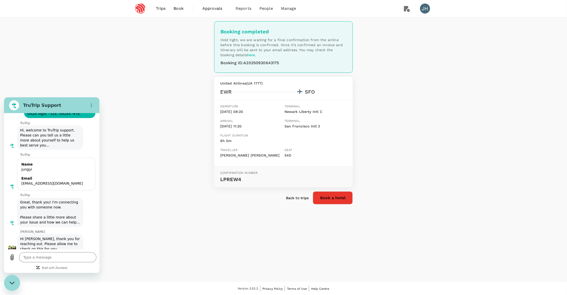
scroll to position [2356, 0]
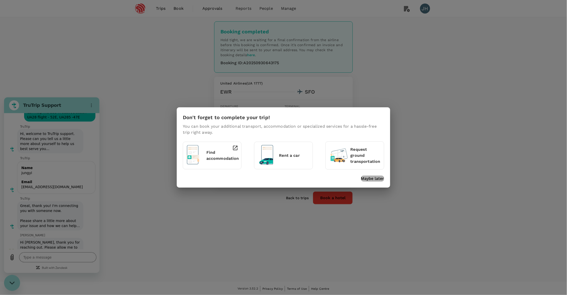
click at [372, 179] on p "Maybe later" at bounding box center [372, 179] width 23 height 6
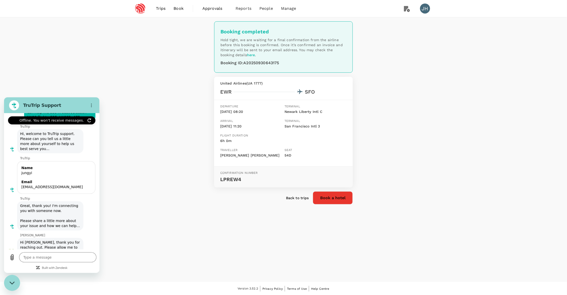
click at [155, 8] on link "Trips" at bounding box center [161, 8] width 18 height 17
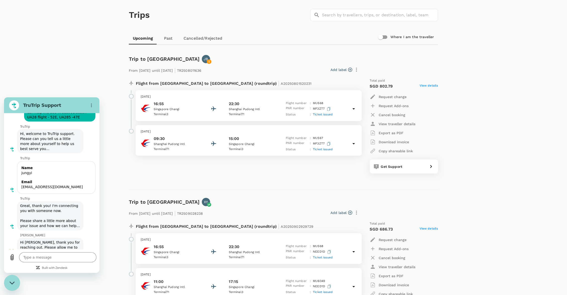
scroll to position [21, 0]
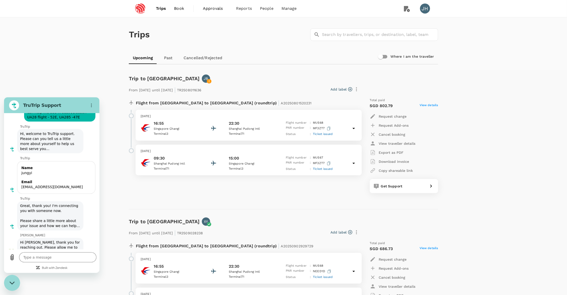
type textarea "x"
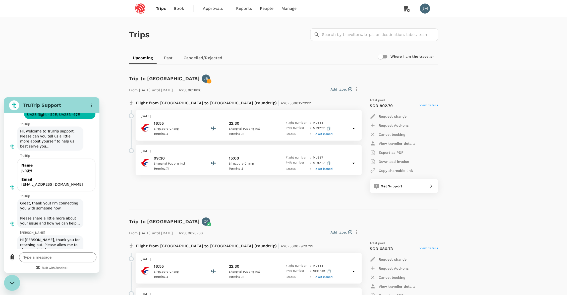
scroll to position [0, 0]
click at [340, 40] on input "text" at bounding box center [380, 34] width 116 height 13
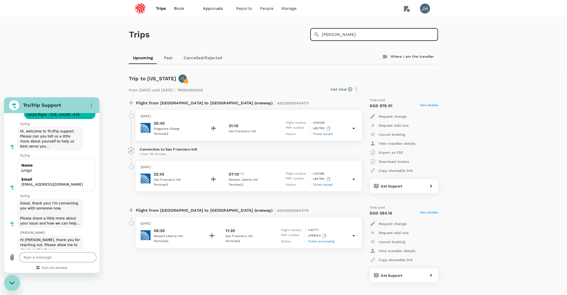
type input "Ivan"
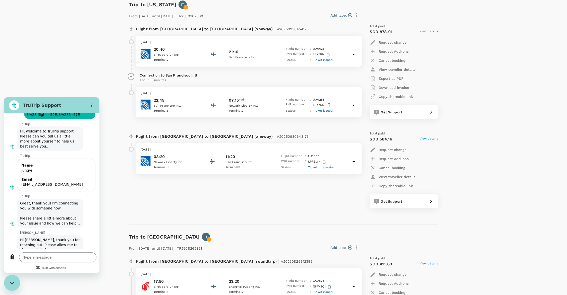
scroll to position [126, 0]
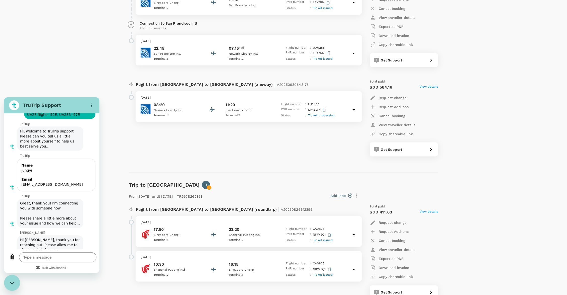
type textarea "x"
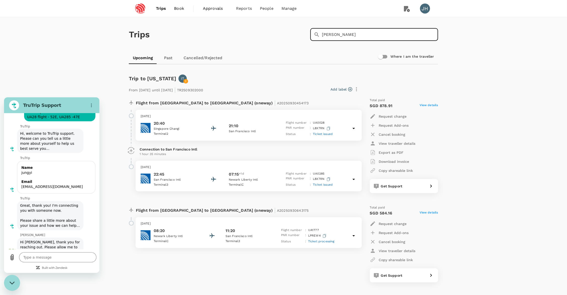
scroll to position [2356, 0]
type input "Ivan"
click at [180, 9] on span "Book" at bounding box center [179, 9] width 10 height 6
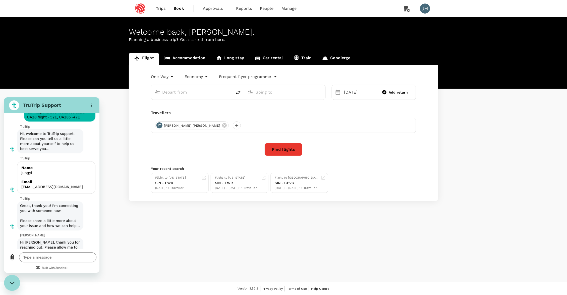
type input "Newark Liberty Intl (EWR)"
type input "San Francisco Intl (SFO)"
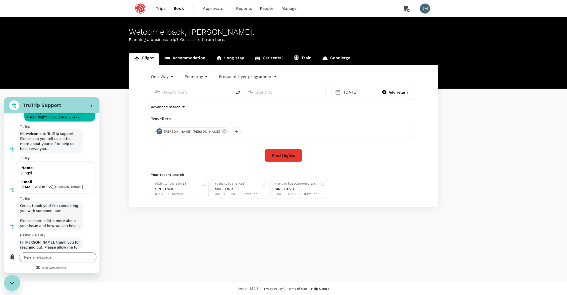
type input "Newark Liberty Intl (EWR)"
type input "San Francisco Intl (SFO)"
click at [234, 93] on button "delete" at bounding box center [238, 93] width 12 height 12
type input "San Francisco Intl (SFO)"
click at [277, 93] on input "Newark Liberty Intl (EWR)" at bounding box center [284, 92] width 59 height 8
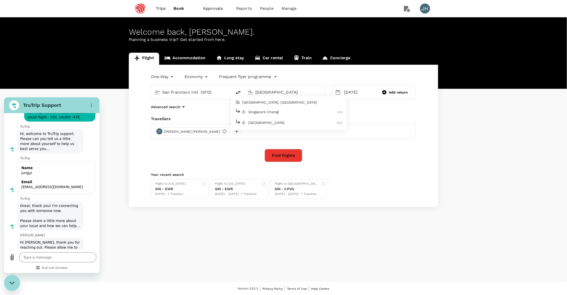
click at [280, 108] on li "Singapore Changi SIN" at bounding box center [288, 111] width 115 height 11
type input "Singapore Changi (SIN)"
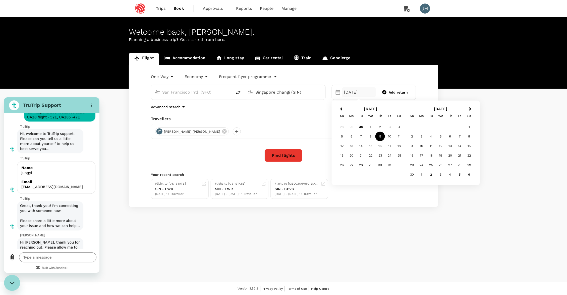
type textarea "x"
click at [342, 145] on div "12" at bounding box center [342, 146] width 10 height 10
click at [196, 74] on body "Trips Book Approvals 0 Reports People Manage JH Welcome back , Jung Yi . Planni…" at bounding box center [283, 148] width 567 height 296
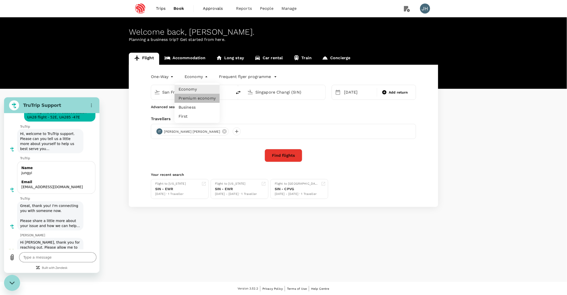
click at [195, 98] on li "Premium economy" at bounding box center [196, 98] width 45 height 9
type input "premium-economy"
click at [288, 155] on button "Find flights" at bounding box center [284, 155] width 38 height 13
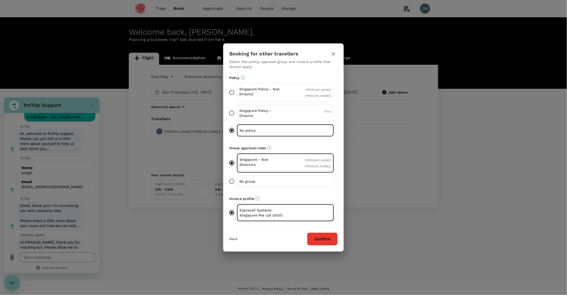
click at [323, 232] on div "Back Confirm" at bounding box center [283, 237] width 120 height 17
click at [323, 234] on button "Confirm" at bounding box center [322, 239] width 31 height 13
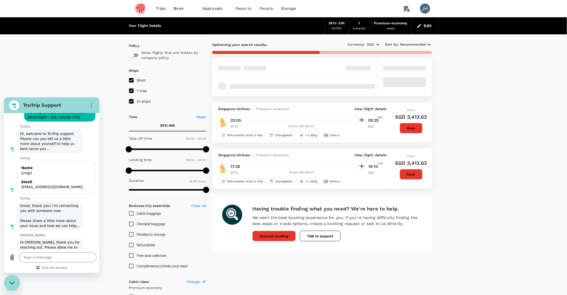
type input "1985"
checkbox input "false"
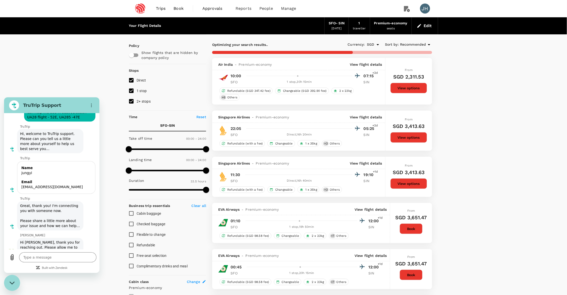
type input "2865"
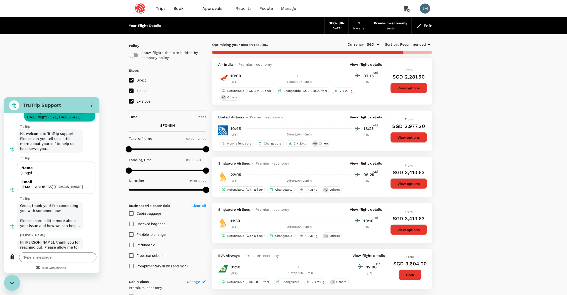
type textarea "x"
click at [141, 103] on span "2+ stops" at bounding box center [144, 101] width 14 height 4
click at [137, 104] on input "2+ stops" at bounding box center [131, 101] width 11 height 11
checkbox input "false"
click at [141, 93] on span "1 stop" at bounding box center [142, 91] width 10 height 4
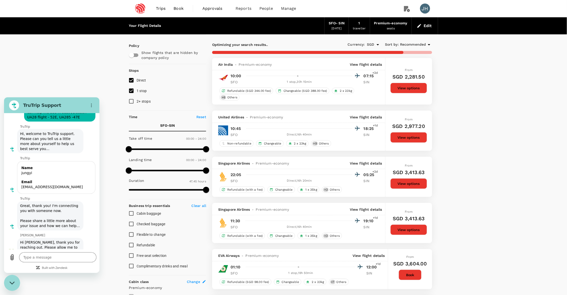
click at [137, 93] on input "1 stop" at bounding box center [131, 91] width 11 height 11
checkbox input "false"
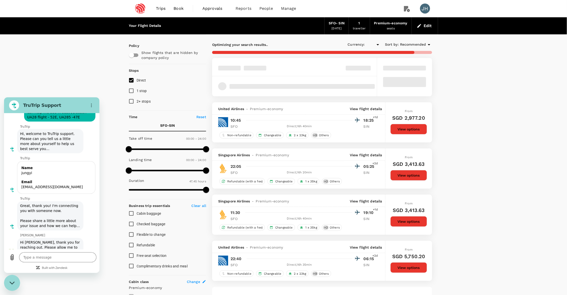
type input "SGD"
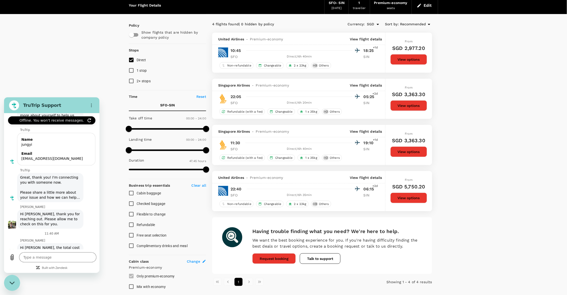
scroll to position [2384, 0]
click at [407, 157] on button "View options" at bounding box center [408, 152] width 37 height 11
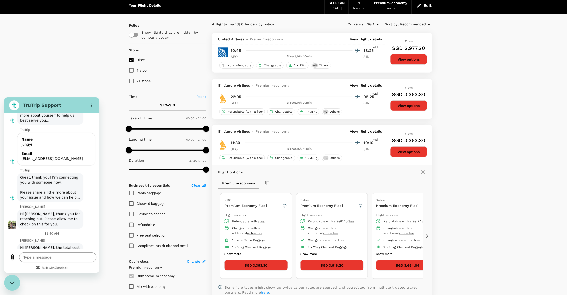
scroll to position [148, 0]
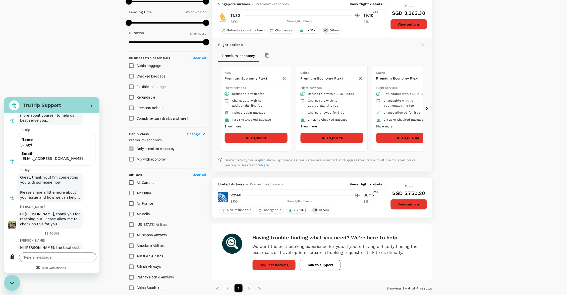
type textarea "x"
click at [246, 142] on button "SGD 3,363.30" at bounding box center [255, 138] width 63 height 11
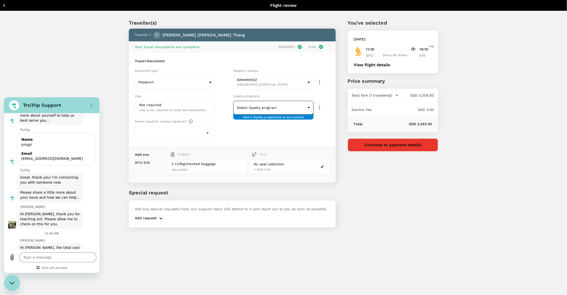
click at [252, 102] on body "Back to flight results Flight review Traveller(s) Traveller 1 : IT Ivan Wen Ron…" at bounding box center [283, 154] width 567 height 309
click at [251, 121] on p "#########776" at bounding box center [253, 121] width 32 height 5
type input "d34a92a8-024d-4f69-94c9-3eb70fc2d70d"
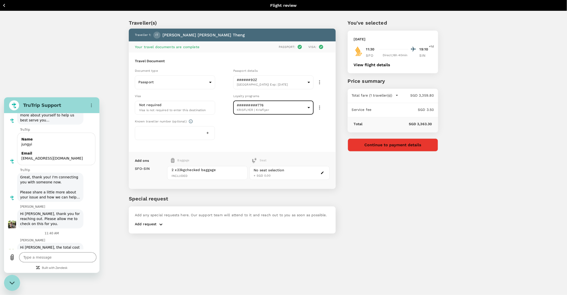
scroll to position [2384, 0]
click at [49, 258] on textarea at bounding box center [57, 257] width 77 height 10
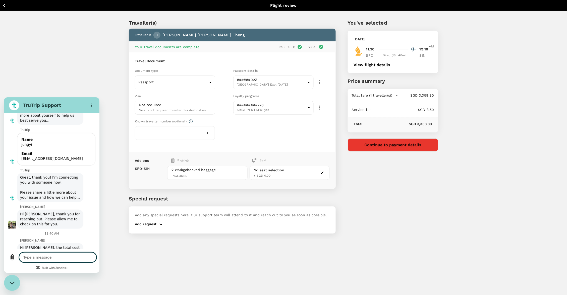
type textarea "n"
type textarea "x"
type textarea "o"
type textarea "x"
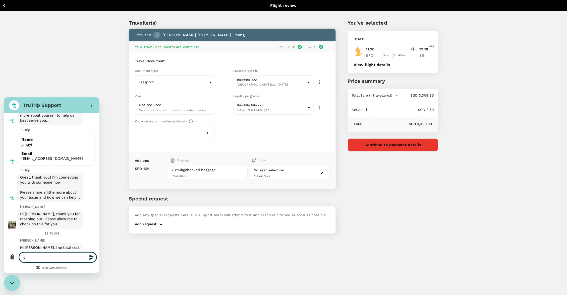
type textarea "oh"
type textarea "x"
type textarea "oh"
type textarea "x"
type textarea "oh n"
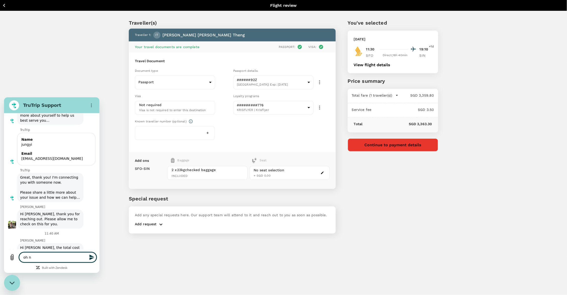
type textarea "x"
type textarea "oh no"
type textarea "x"
type textarea "oh no"
type textarea "x"
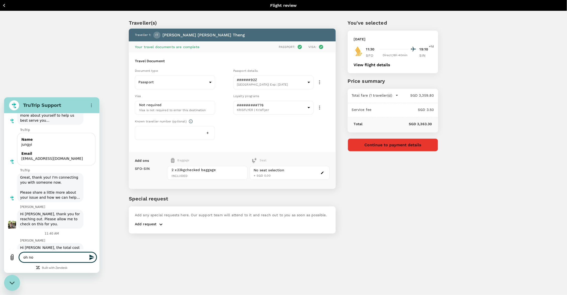
type textarea "oh no f"
type textarea "x"
type textarea "oh no fr"
type textarea "x"
type textarea "oh no fre"
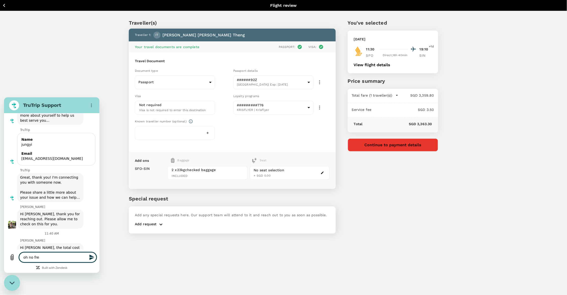
type textarea "x"
type textarea "oh no free"
type textarea "x"
type textarea "oh no free?"
type textarea "x"
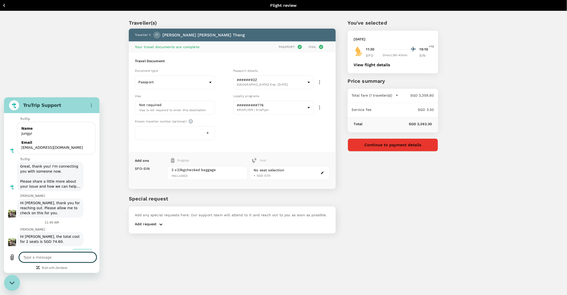
scroll to position [2397, 0]
click at [289, 171] on div "No seat selection + SGD 0.00" at bounding box center [289, 173] width 80 height 14
click at [257, 176] on span "+ SGD 0.00" at bounding box center [262, 176] width 17 height 4
click at [284, 170] on div "No seat selection" at bounding box center [269, 170] width 31 height 5
click at [321, 172] on icon "button" at bounding box center [323, 173] width 4 height 4
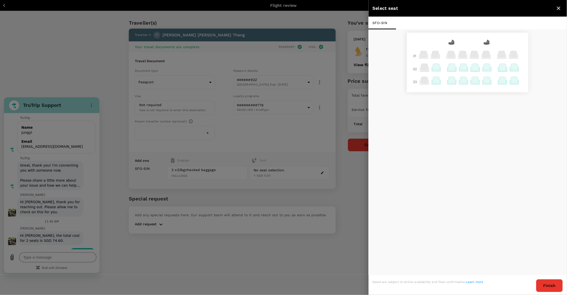
scroll to position [2, 0]
click at [504, 83] on icon at bounding box center [502, 80] width 7 height 7
click at [483, 89] on div at bounding box center [487, 82] width 12 height 13
click at [506, 83] on icon at bounding box center [502, 80] width 7 height 7
click at [557, 9] on icon "close" at bounding box center [559, 9] width 4 height 4
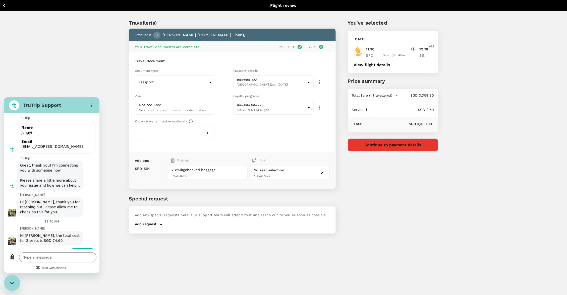
click at [304, 174] on div "No seat selection + SGD 0.00" at bounding box center [289, 173] width 80 height 14
click at [322, 172] on icon "button" at bounding box center [322, 173] width 3 height 3
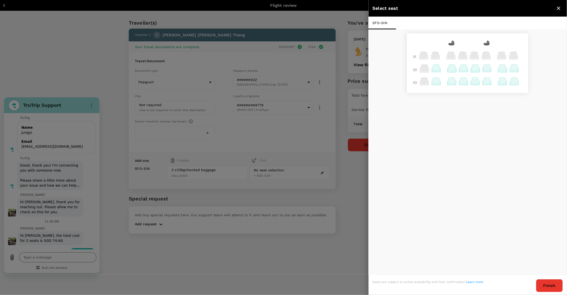
click at [506, 84] on icon at bounding box center [502, 81] width 7 height 7
click at [503, 76] on p "Select" at bounding box center [503, 76] width 11 height 5
click at [547, 286] on button "Finish" at bounding box center [549, 285] width 27 height 13
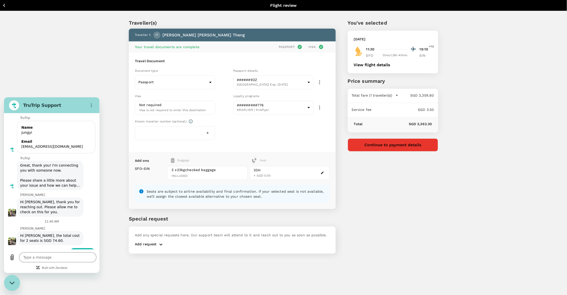
click at [150, 243] on p "Add request" at bounding box center [146, 245] width 22 height 6
click at [158, 244] on icon "button" at bounding box center [161, 245] width 6 height 6
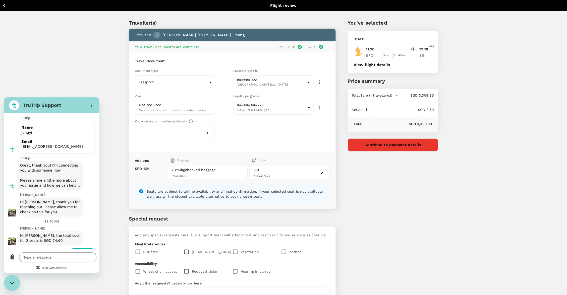
scroll to position [0, 0]
click at [373, 67] on button "View flight details" at bounding box center [372, 65] width 37 height 5
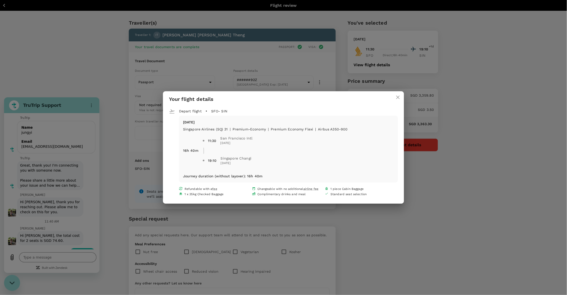
type textarea "x"
click at [396, 97] on icon "close" at bounding box center [398, 98] width 4 height 4
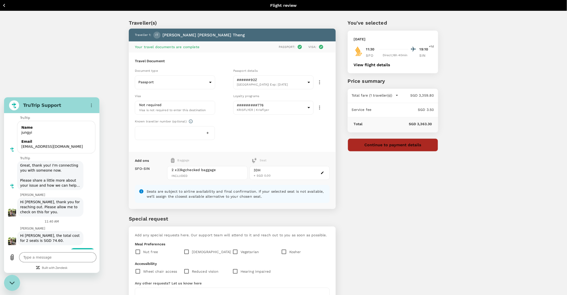
click at [392, 147] on button "Continue to payment details" at bounding box center [393, 145] width 90 height 13
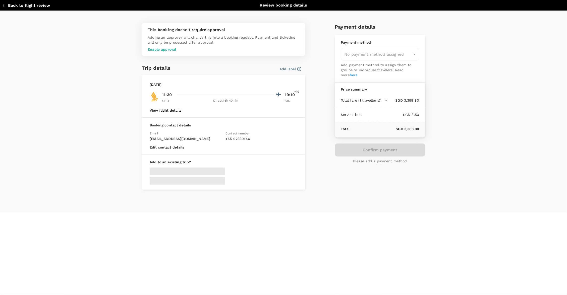
type input "9c4236b1-475f-422d-9c09-8433c73e6af8"
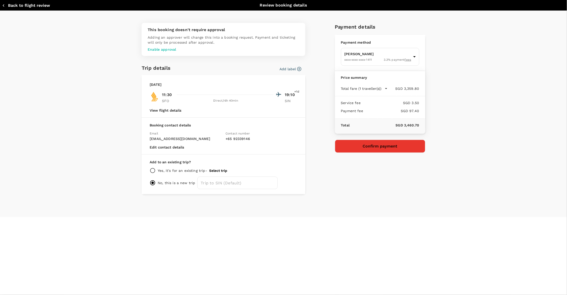
click at [159, 172] on p "Yes, it's for an existing trip -" at bounding box center [182, 170] width 49 height 5
click at [152, 172] on input "radio" at bounding box center [153, 171] width 6 height 6
radio input "true"
radio input "false"
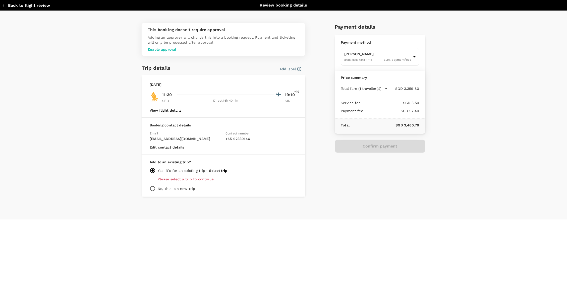
click at [219, 172] on button "Select trip" at bounding box center [218, 171] width 18 height 4
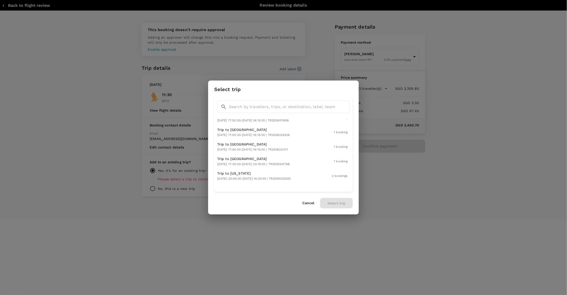
scroll to position [324, 0]
click at [248, 173] on p "Trip to New York" at bounding box center [254, 175] width 74 height 5
click at [335, 204] on button "Select trip" at bounding box center [336, 203] width 33 height 11
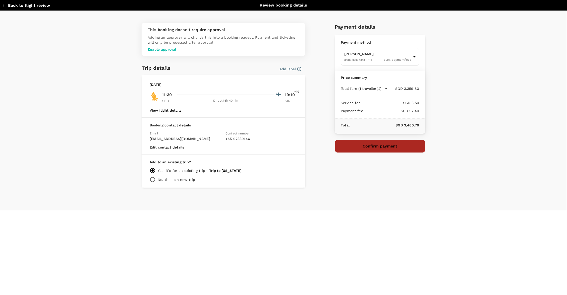
click at [375, 147] on button "Confirm payment" at bounding box center [380, 146] width 90 height 13
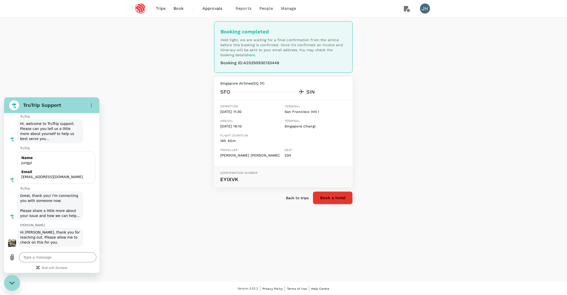
scroll to position [2366, 0]
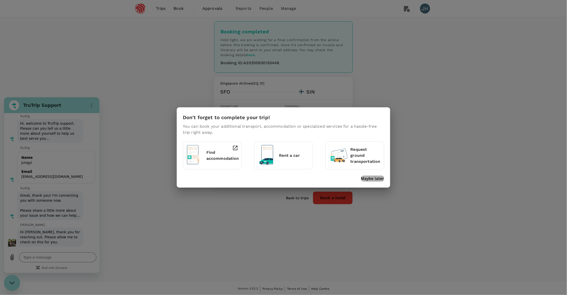
click at [367, 179] on p "Maybe later" at bounding box center [372, 179] width 23 height 6
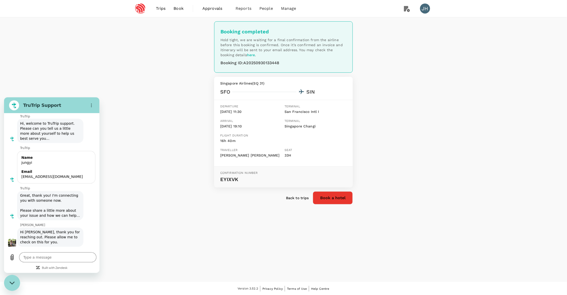
type textarea "x"
